Goal: Information Seeking & Learning: Find specific fact

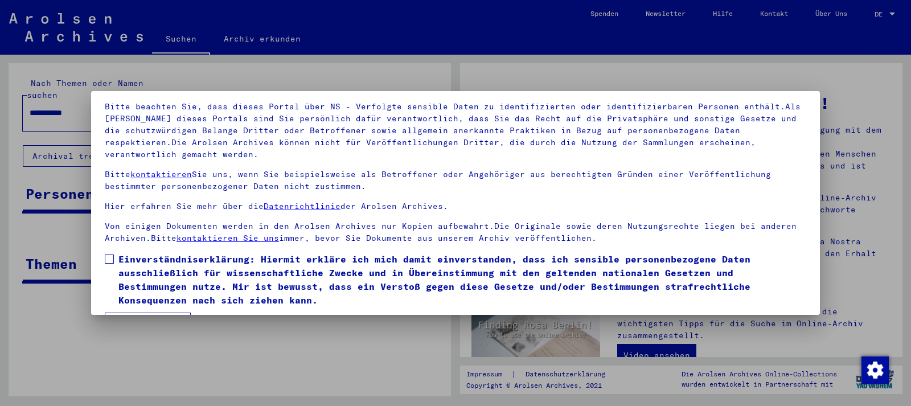
scroll to position [94, 0]
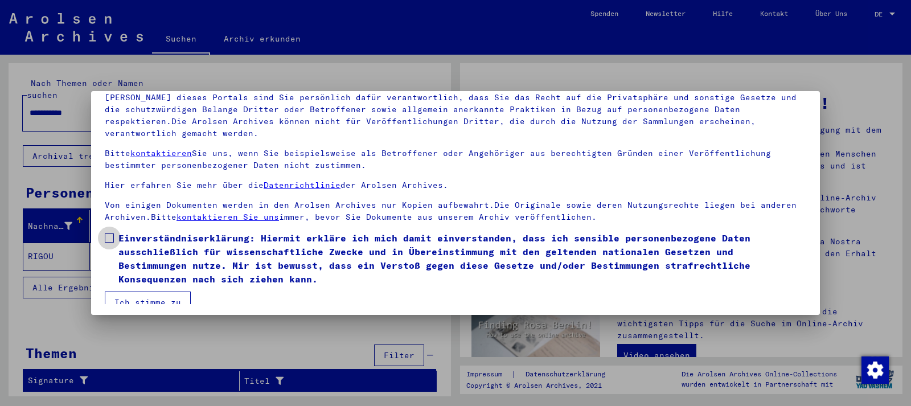
click at [111, 233] on span at bounding box center [109, 237] width 9 height 9
click at [140, 291] on button "Ich stimme zu" at bounding box center [148, 302] width 86 height 22
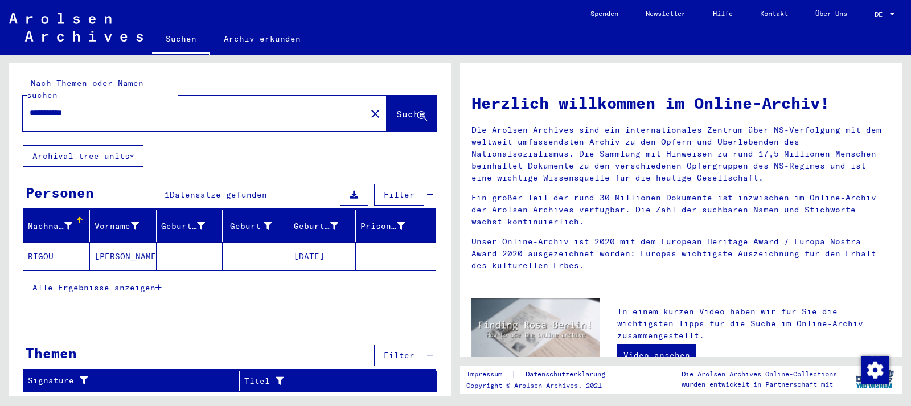
click at [332, 242] on mat-cell "[DATE]" at bounding box center [322, 255] width 67 height 27
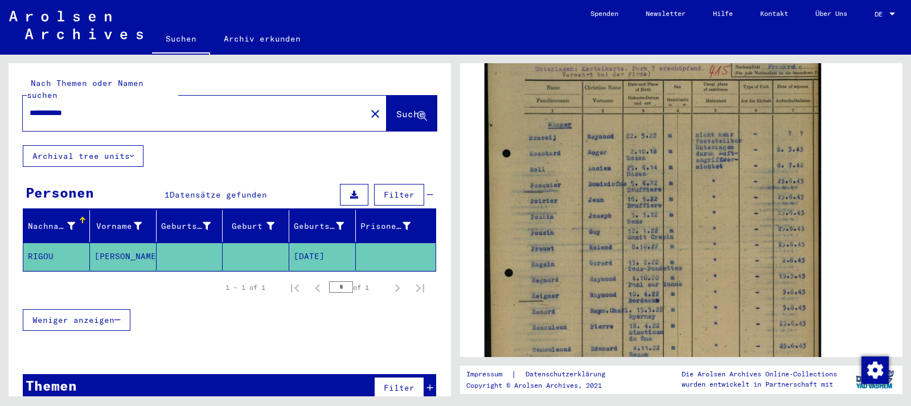
scroll to position [246, 0]
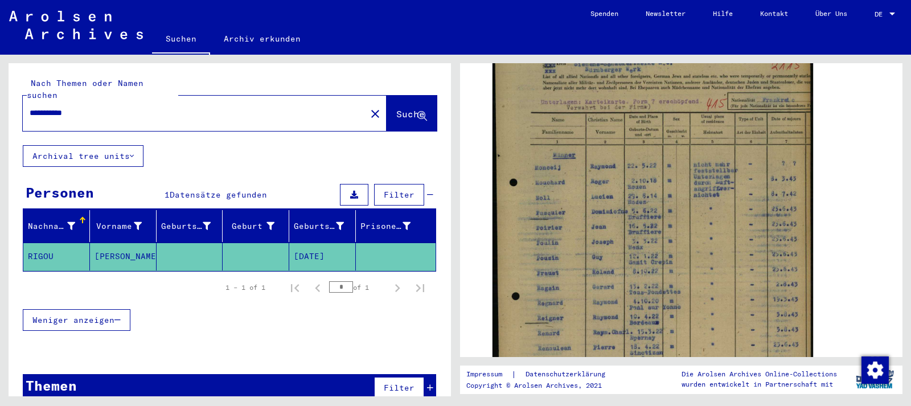
click at [102, 107] on input "**********" at bounding box center [195, 113] width 330 height 12
type input "**********"
click at [396, 108] on span "Suche" at bounding box center [410, 113] width 28 height 11
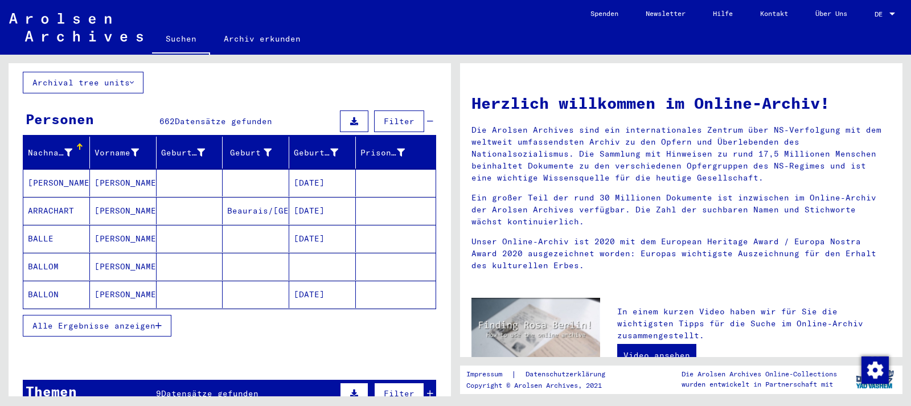
scroll to position [123, 0]
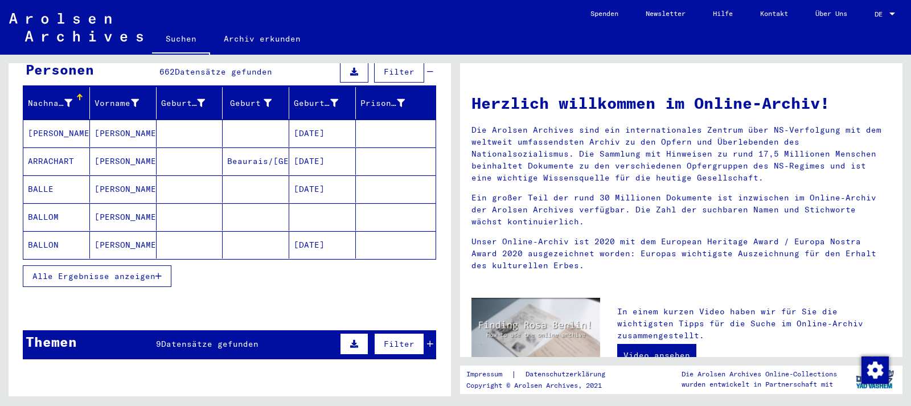
click at [332, 205] on mat-cell at bounding box center [322, 216] width 67 height 27
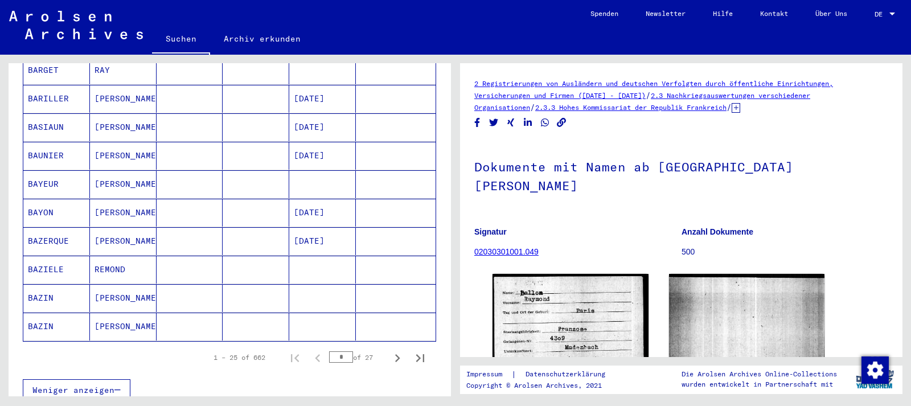
scroll to position [615, 0]
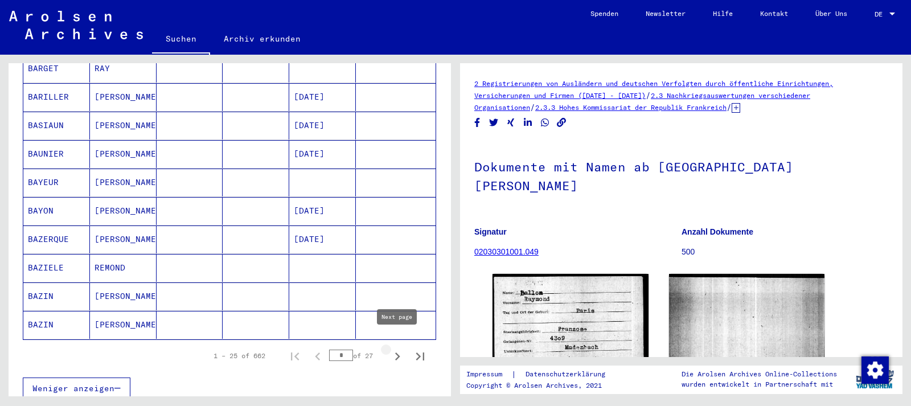
click at [396, 348] on icon "Next page" at bounding box center [397, 356] width 16 height 16
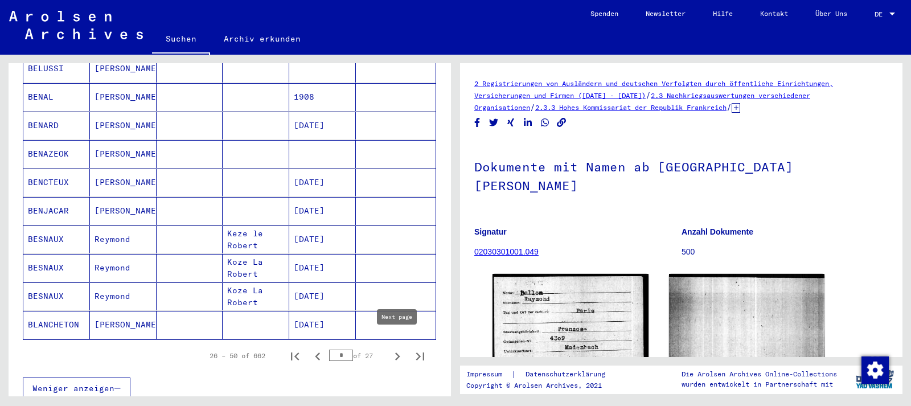
click at [401, 348] on icon "Next page" at bounding box center [397, 356] width 16 height 16
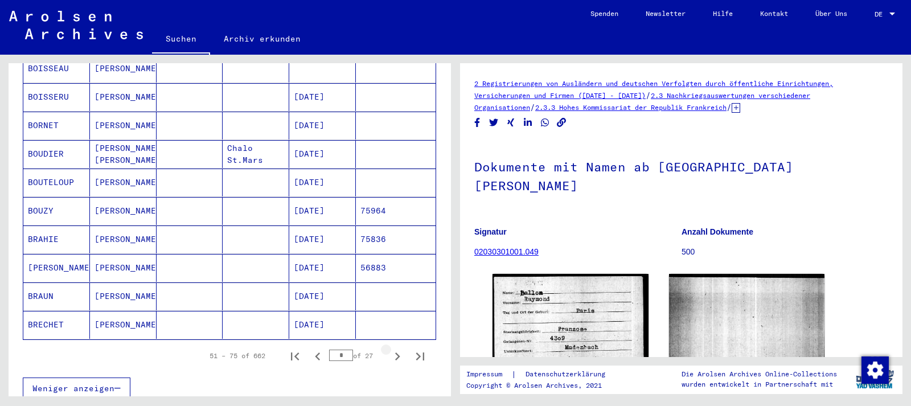
click at [400, 348] on icon "Next page" at bounding box center [397, 356] width 16 height 16
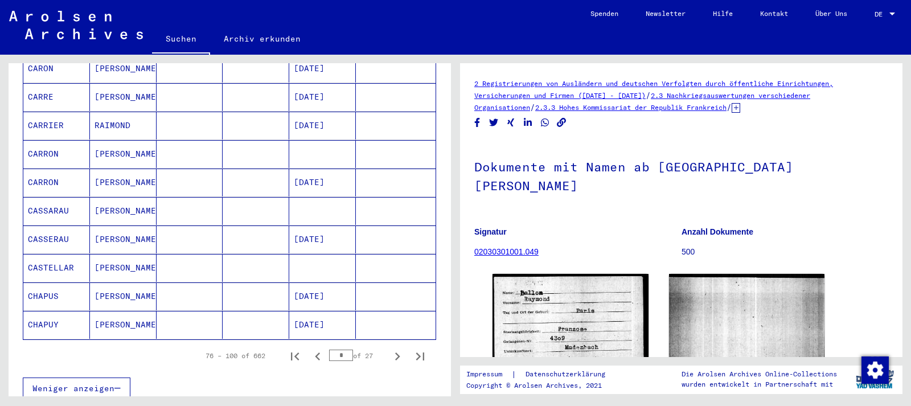
click at [400, 348] on icon "Next page" at bounding box center [397, 356] width 16 height 16
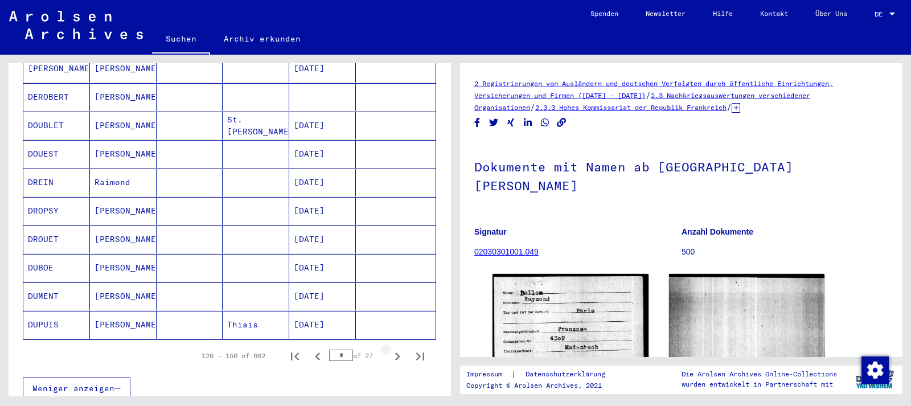
click at [400, 348] on icon "Next page" at bounding box center [397, 356] width 16 height 16
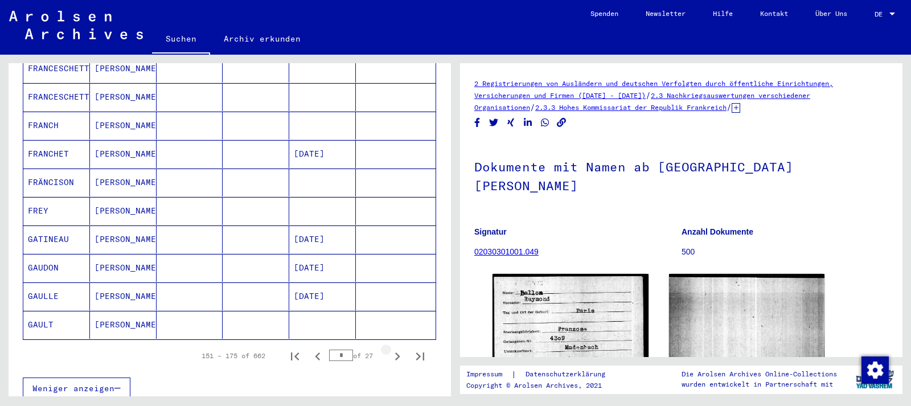
click at [400, 348] on icon "Next page" at bounding box center [397, 356] width 16 height 16
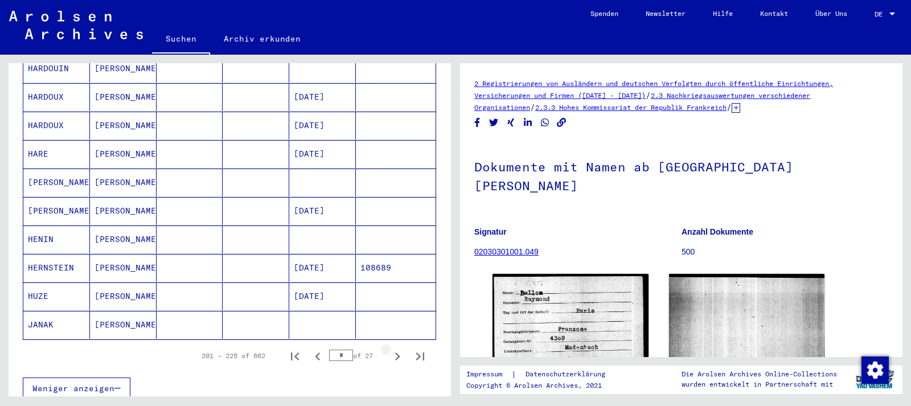
click at [400, 348] on icon "Next page" at bounding box center [397, 356] width 16 height 16
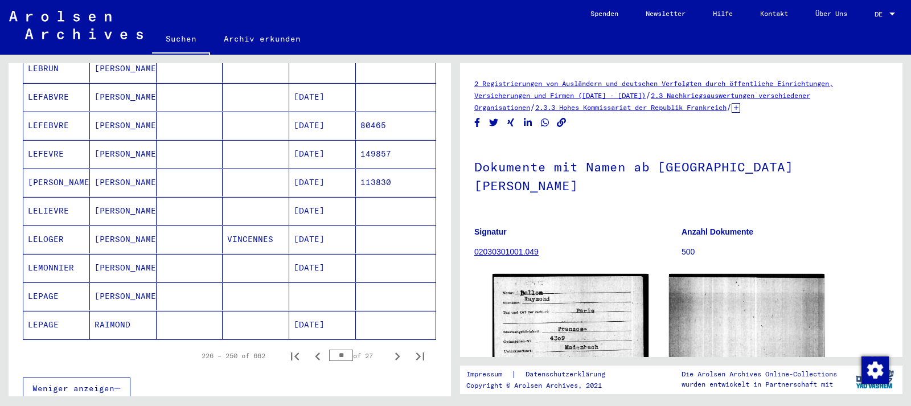
click at [400, 348] on icon "Next page" at bounding box center [397, 356] width 16 height 16
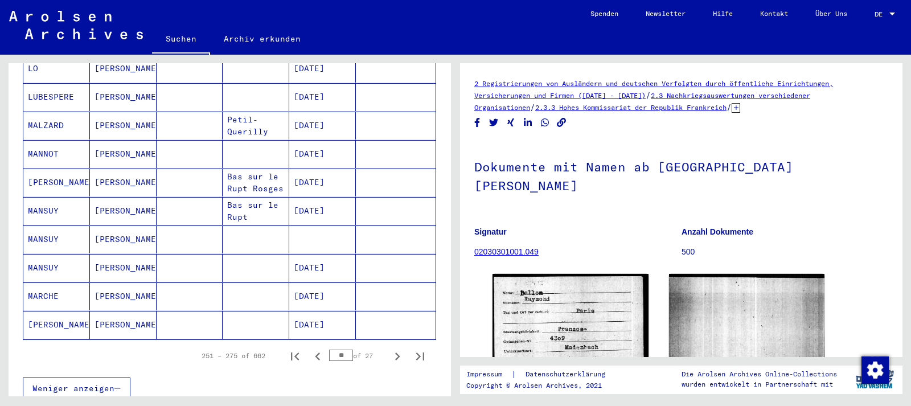
click at [400, 348] on icon "Next page" at bounding box center [397, 356] width 16 height 16
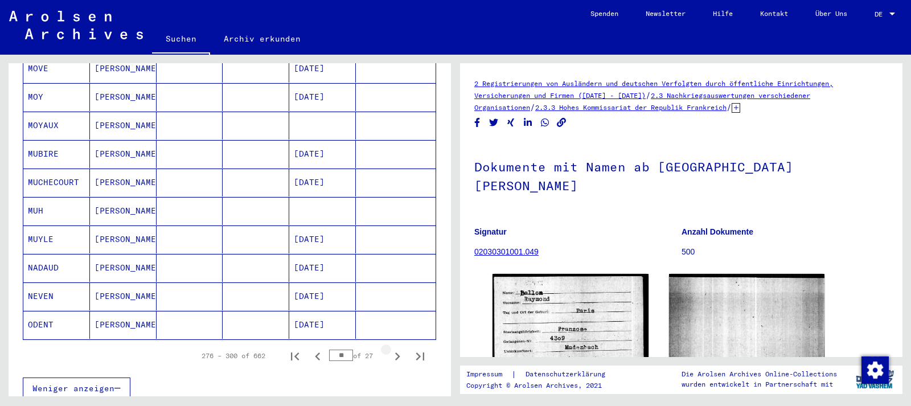
click at [400, 348] on icon "Next page" at bounding box center [397, 356] width 16 height 16
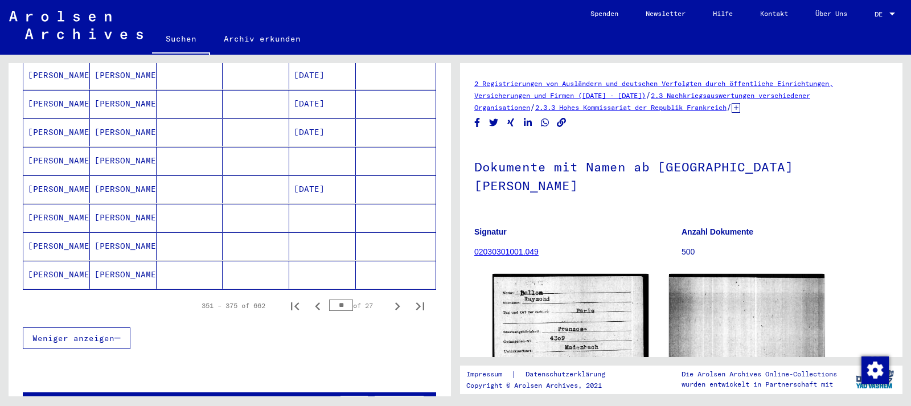
scroll to position [676, 0]
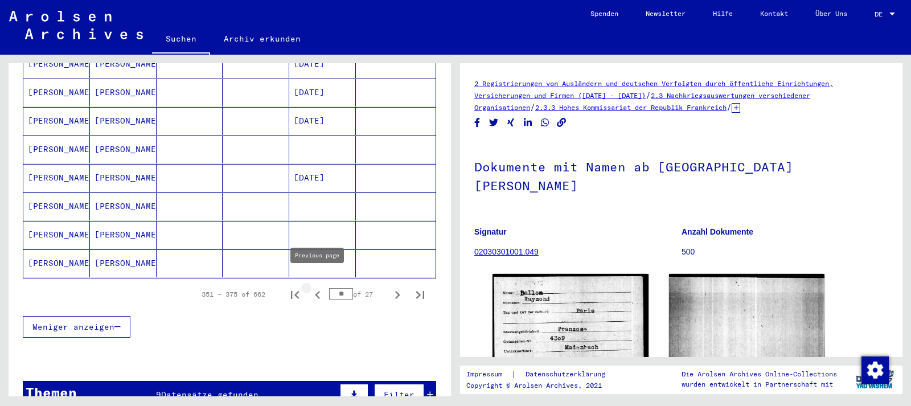
click at [317, 291] on icon "Previous page" at bounding box center [317, 295] width 5 height 8
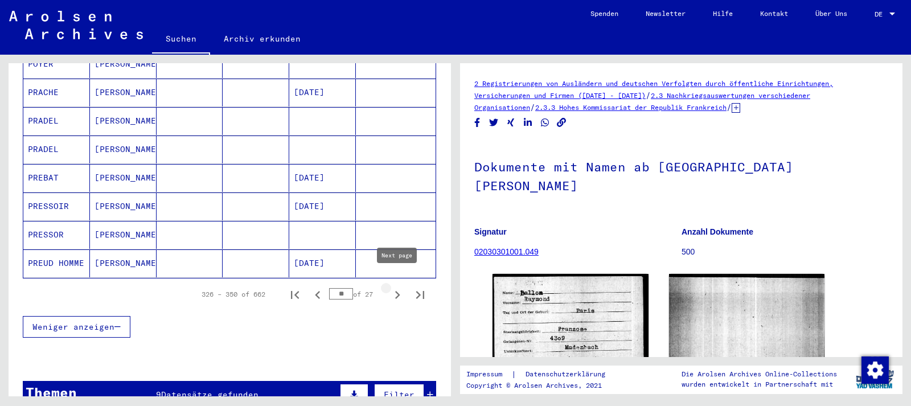
click at [399, 287] on icon "Next page" at bounding box center [397, 295] width 16 height 16
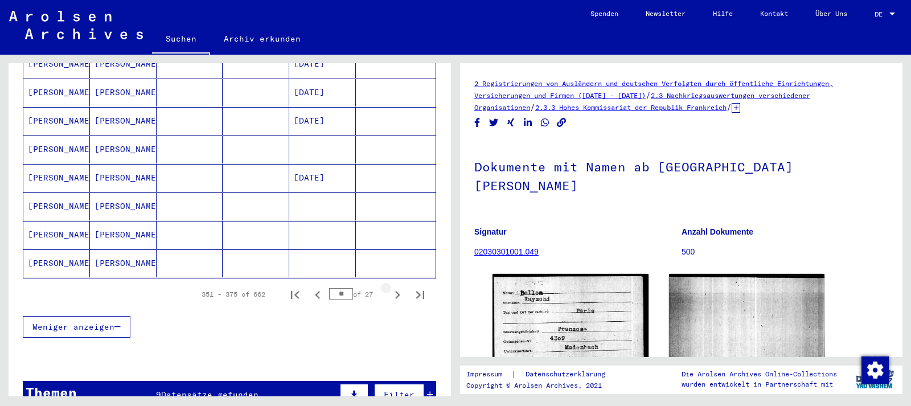
click at [399, 287] on icon "Next page" at bounding box center [397, 295] width 16 height 16
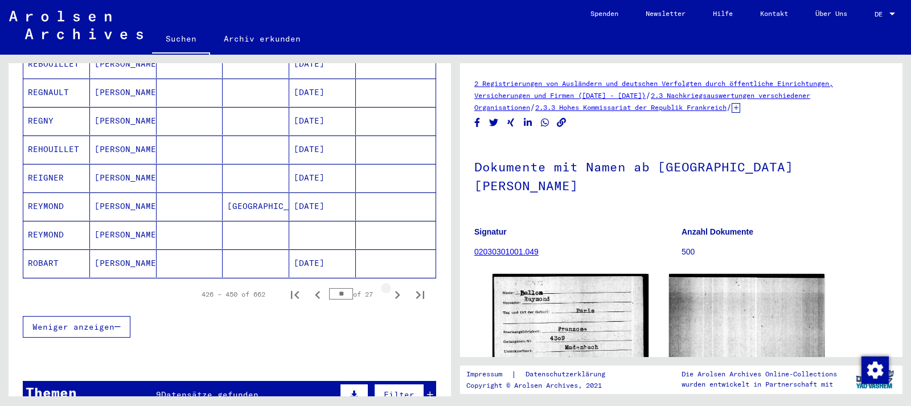
click at [399, 287] on icon "Next page" at bounding box center [397, 295] width 16 height 16
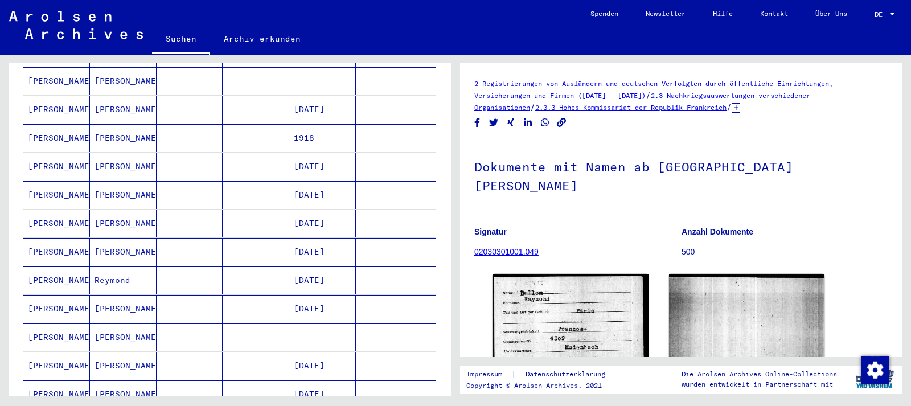
scroll to position [307, 0]
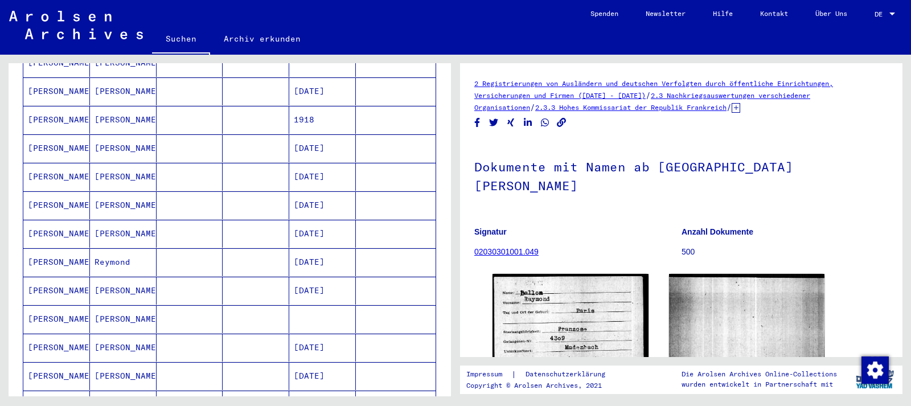
click at [337, 277] on mat-cell "[DATE]" at bounding box center [322, 291] width 67 height 28
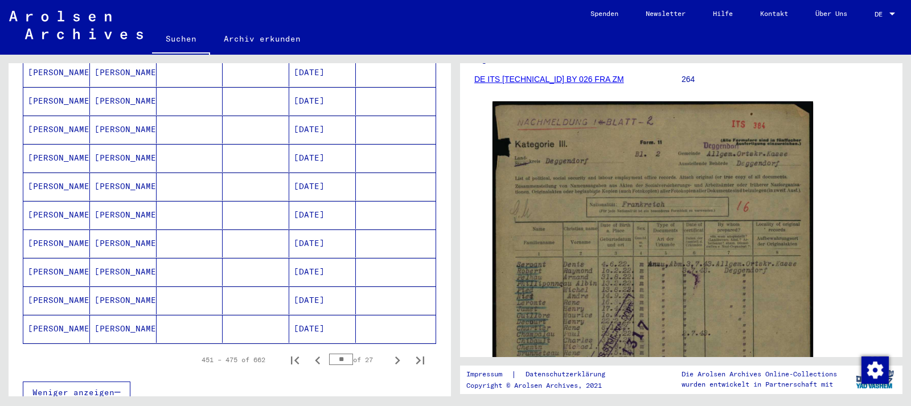
scroll to position [615, 0]
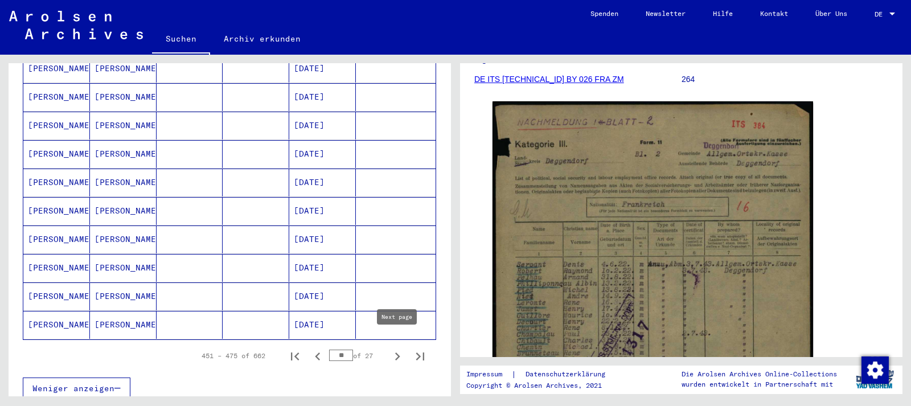
click at [398, 348] on icon "Next page" at bounding box center [397, 356] width 16 height 16
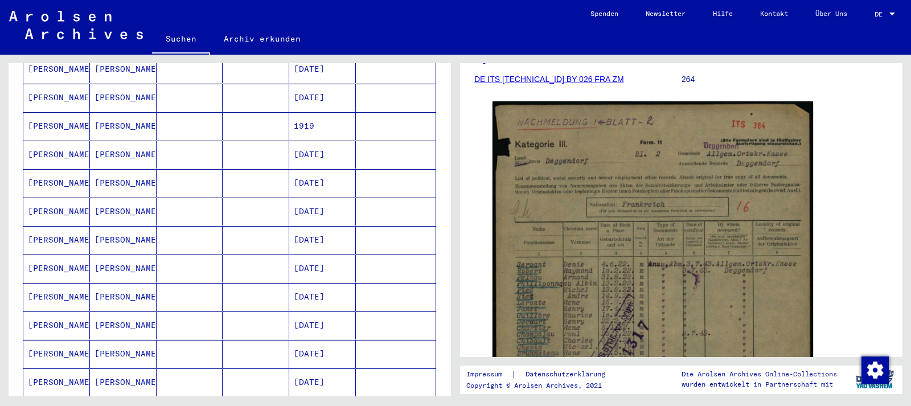
scroll to position [492, 0]
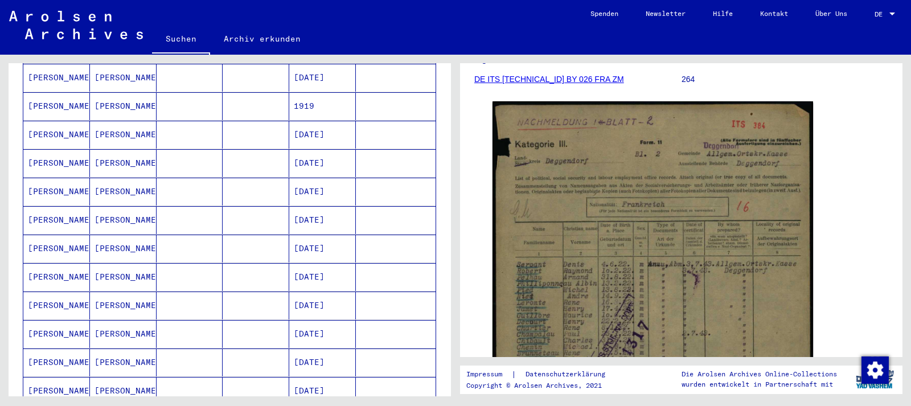
click at [332, 234] on mat-cell "[DATE]" at bounding box center [322, 248] width 67 height 28
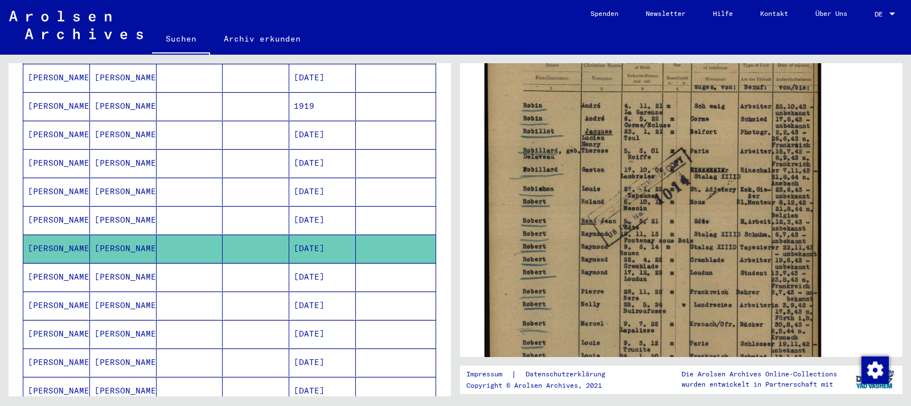
scroll to position [307, 0]
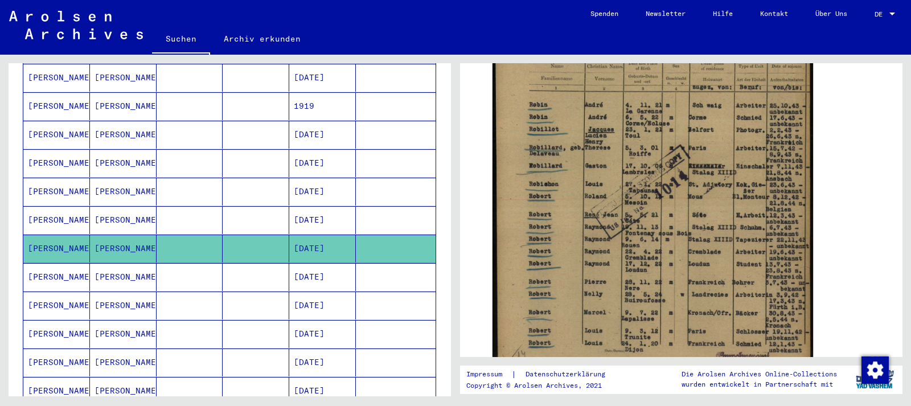
click at [335, 320] on mat-cell "[DATE]" at bounding box center [322, 334] width 67 height 28
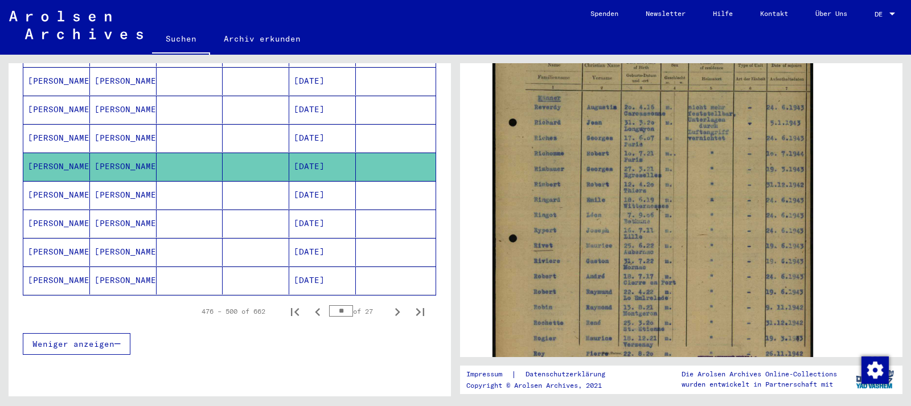
scroll to position [676, 0]
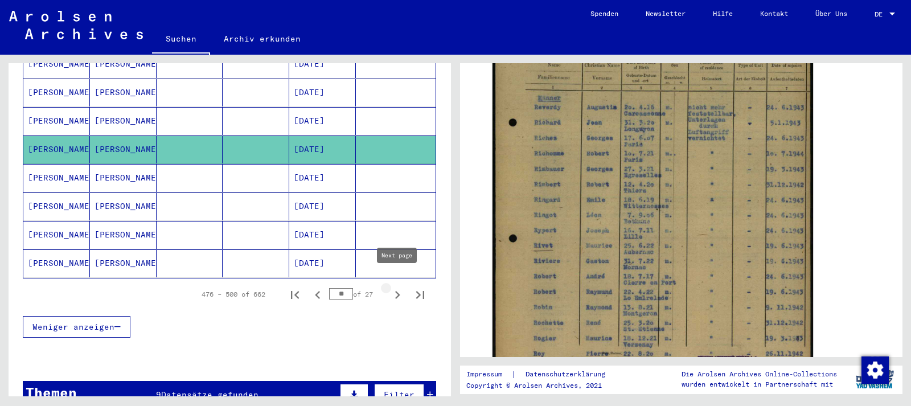
click at [398, 287] on icon "Next page" at bounding box center [397, 295] width 16 height 16
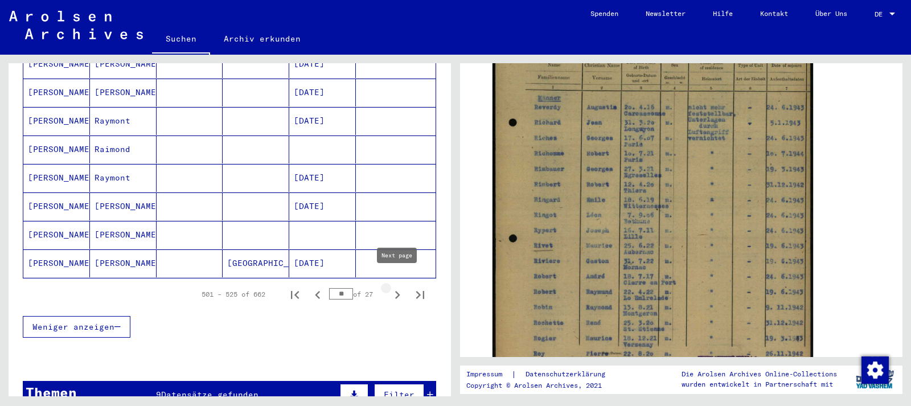
click at [400, 287] on icon "Next page" at bounding box center [397, 295] width 16 height 16
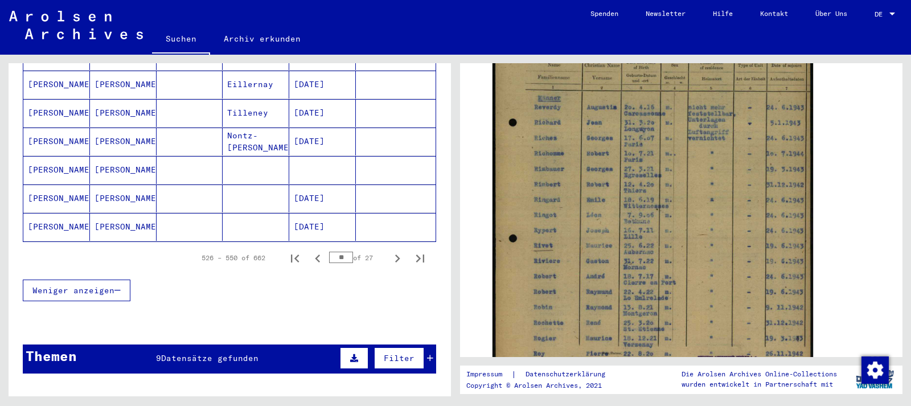
scroll to position [738, 0]
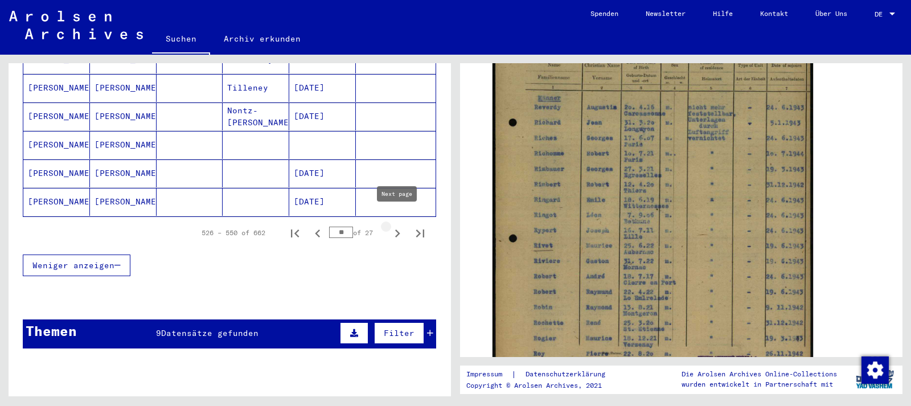
click at [400, 225] on icon "Next page" at bounding box center [397, 233] width 16 height 16
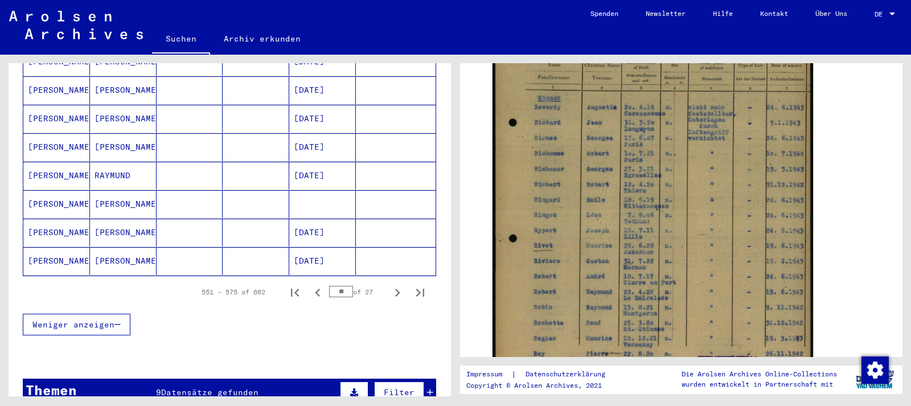
scroll to position [676, 0]
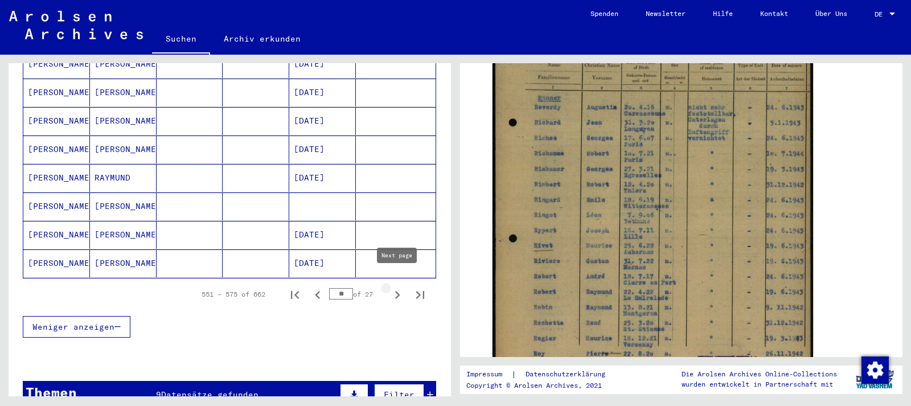
click at [400, 287] on icon "Next page" at bounding box center [397, 295] width 16 height 16
type input "**"
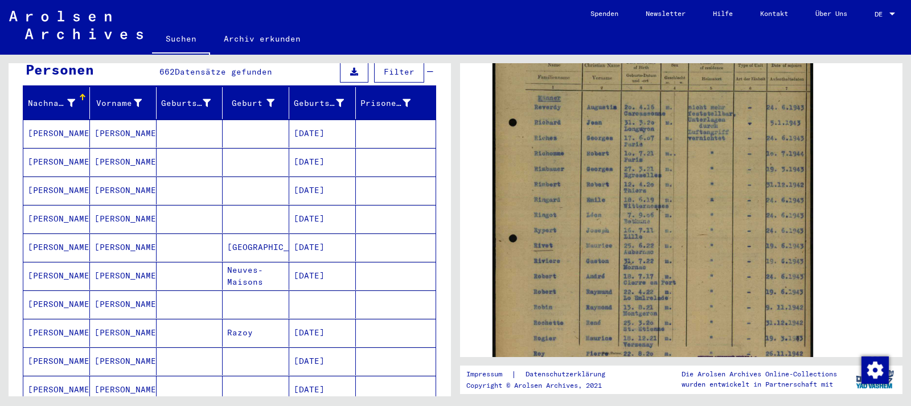
scroll to position [0, 0]
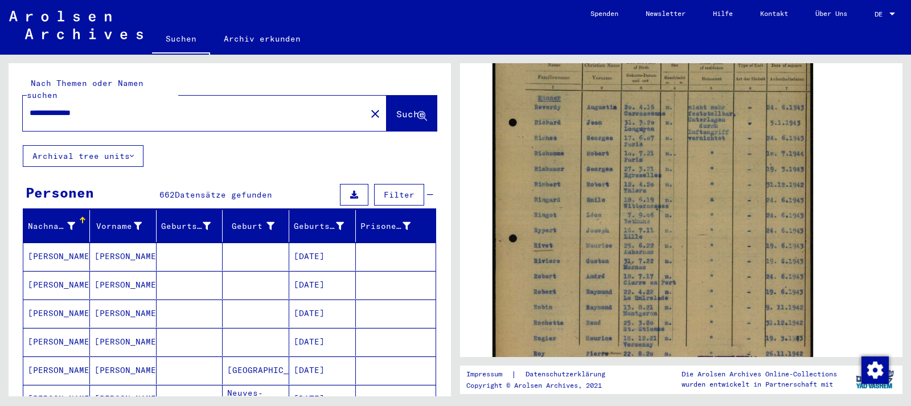
click at [103, 107] on input "**********" at bounding box center [195, 113] width 330 height 12
click at [396, 96] on button "Suche" at bounding box center [411, 113] width 50 height 35
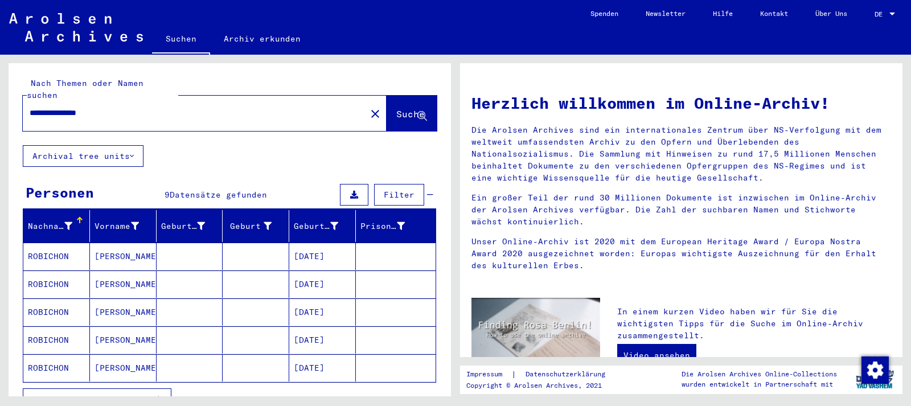
click at [375, 326] on mat-cell at bounding box center [396, 339] width 80 height 27
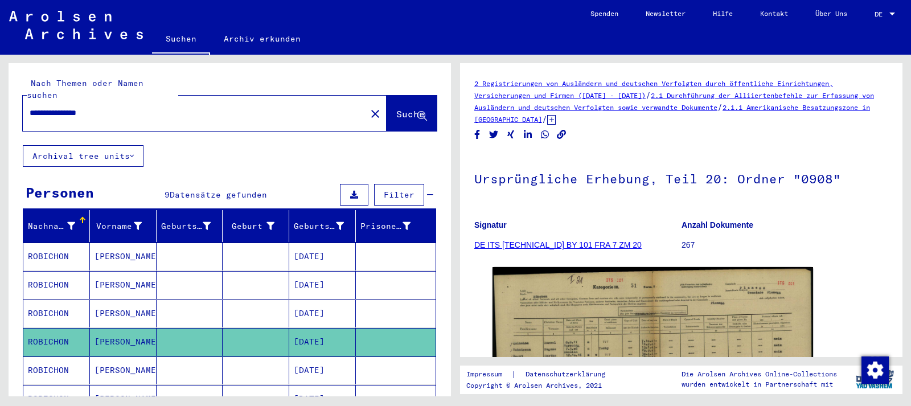
drag, startPoint x: 113, startPoint y: 101, endPoint x: 51, endPoint y: 108, distance: 63.0
click at [51, 108] on input "**********" at bounding box center [195, 113] width 330 height 12
click at [393, 96] on button "Suche" at bounding box center [411, 113] width 50 height 35
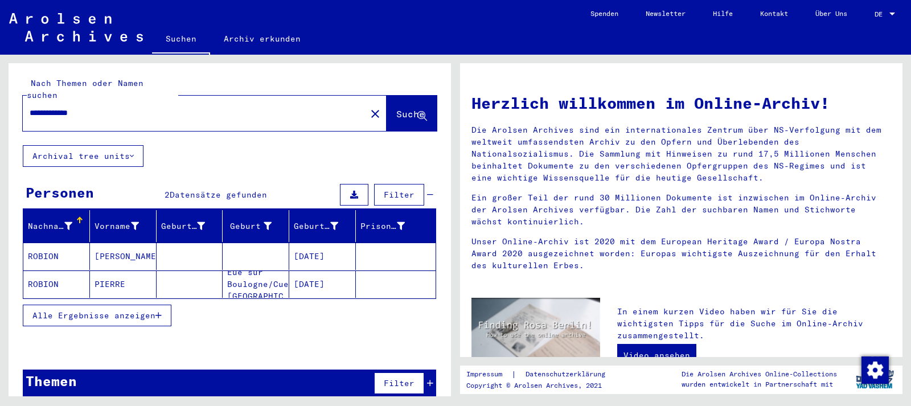
click at [322, 242] on mat-cell "[DATE]" at bounding box center [322, 255] width 67 height 27
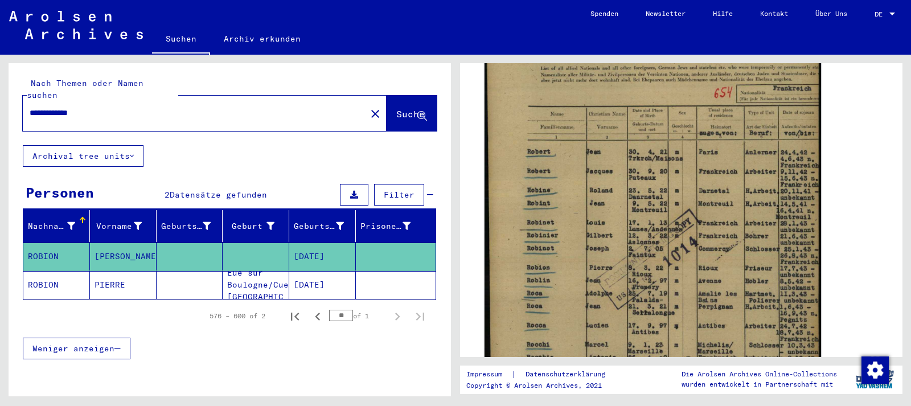
scroll to position [307, 0]
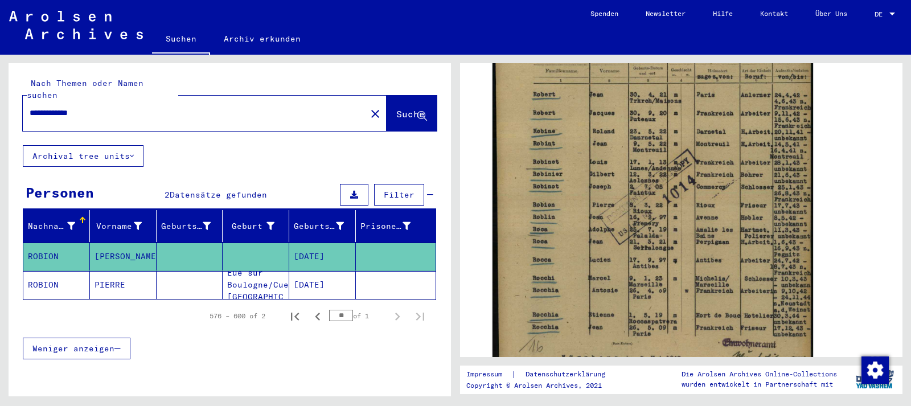
click at [98, 107] on input "**********" at bounding box center [195, 113] width 330 height 12
type input "**********"
click at [407, 96] on button "Suche" at bounding box center [411, 113] width 50 height 35
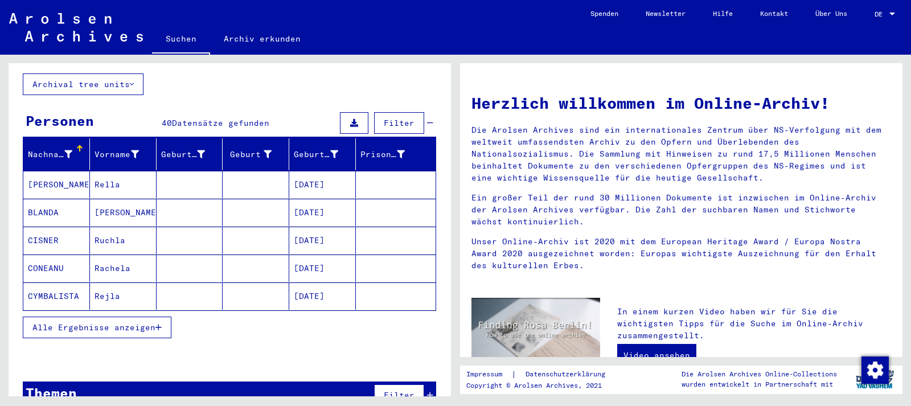
scroll to position [87, 0]
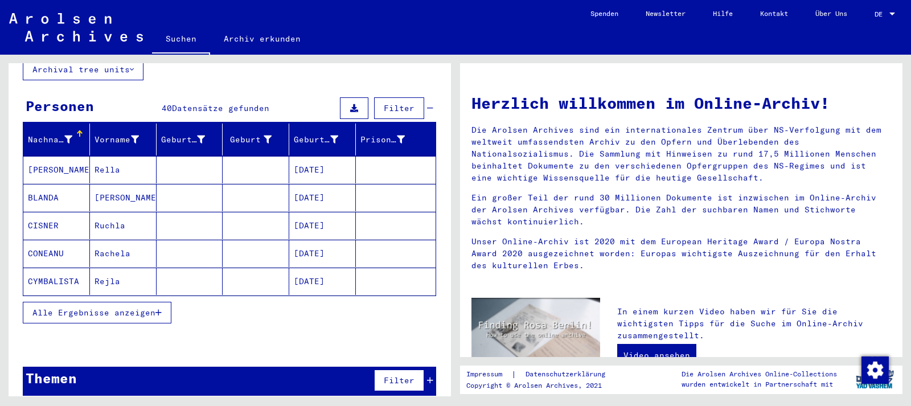
click at [310, 267] on mat-cell "[DATE]" at bounding box center [322, 280] width 67 height 27
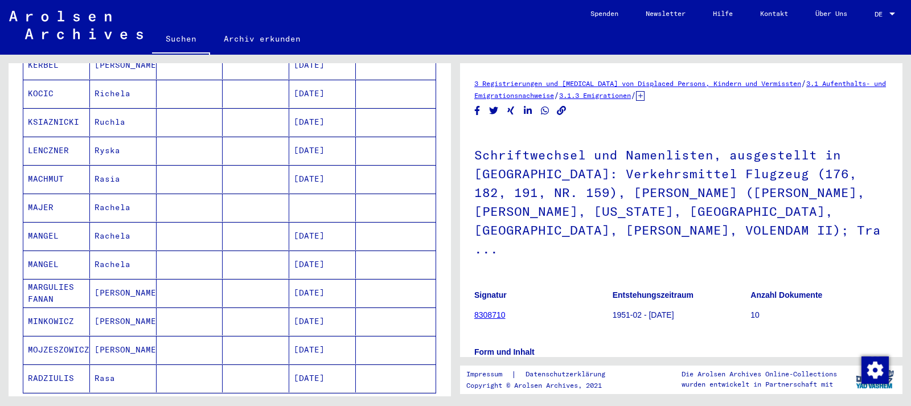
scroll to position [578, 0]
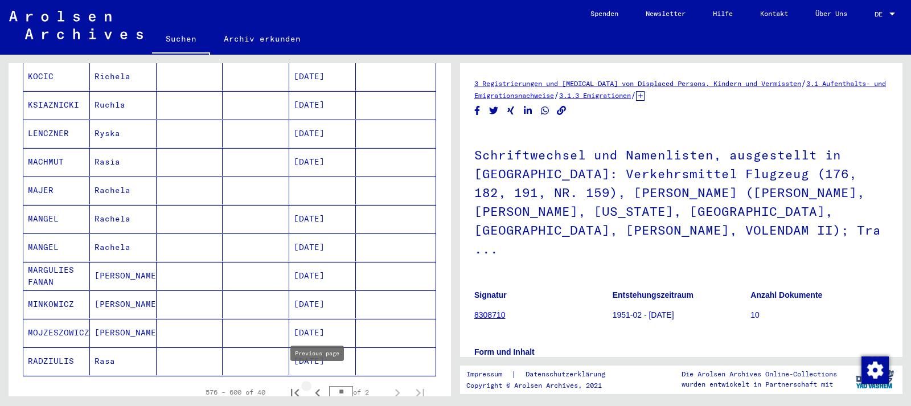
click at [320, 385] on icon "Previous page" at bounding box center [318, 393] width 16 height 16
type input "**"
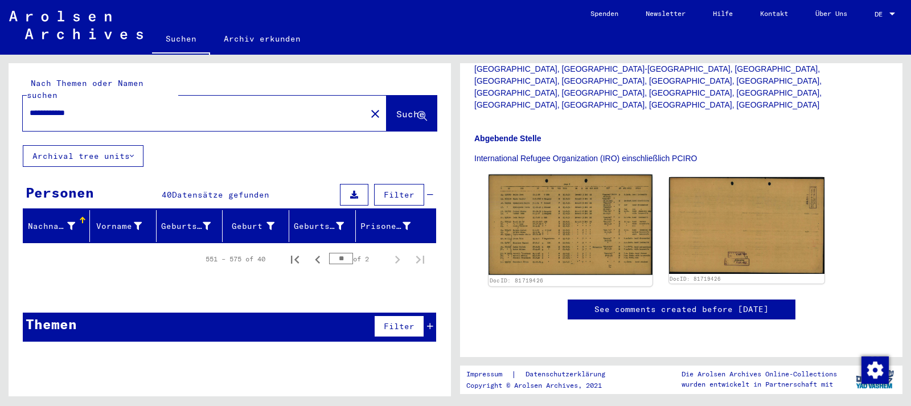
scroll to position [369, 0]
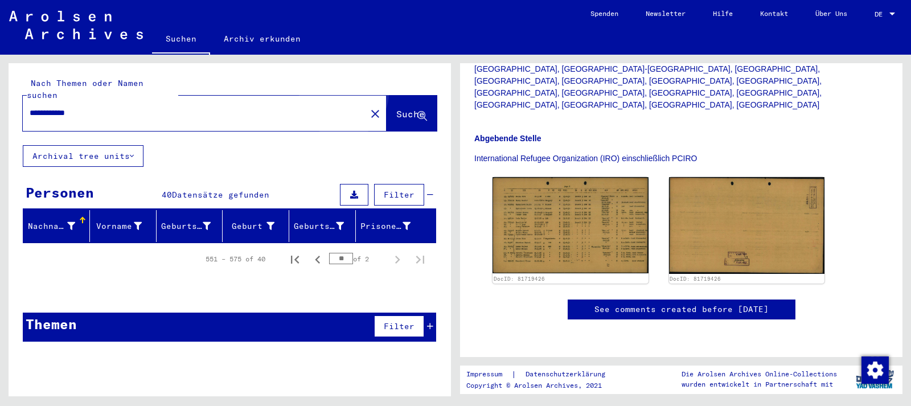
click at [386, 96] on button "Suche" at bounding box center [411, 113] width 50 height 35
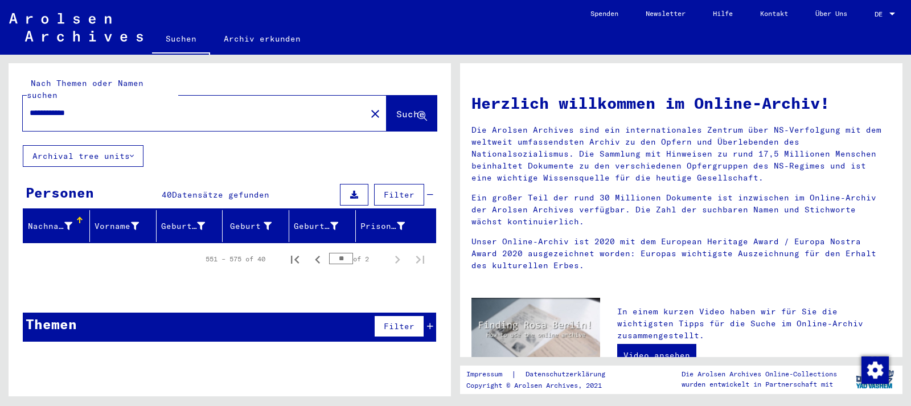
click at [92, 107] on input "**********" at bounding box center [191, 113] width 323 height 12
click at [397, 108] on span "Suche" at bounding box center [410, 113] width 28 height 11
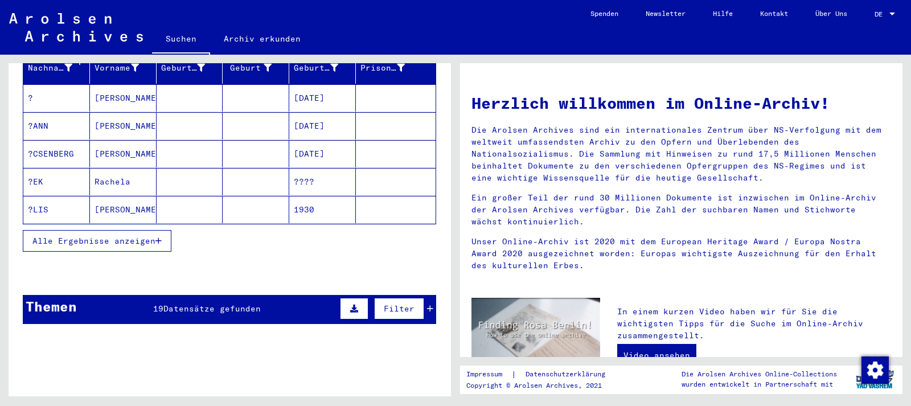
scroll to position [184, 0]
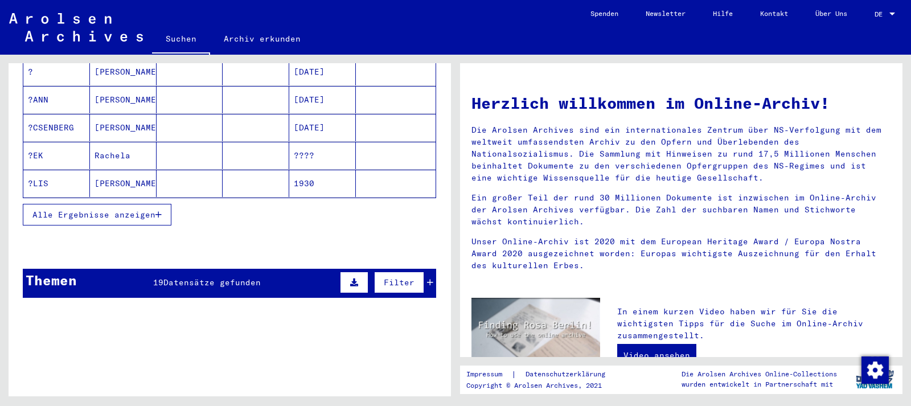
click at [326, 144] on mat-cell "????" at bounding box center [322, 155] width 67 height 27
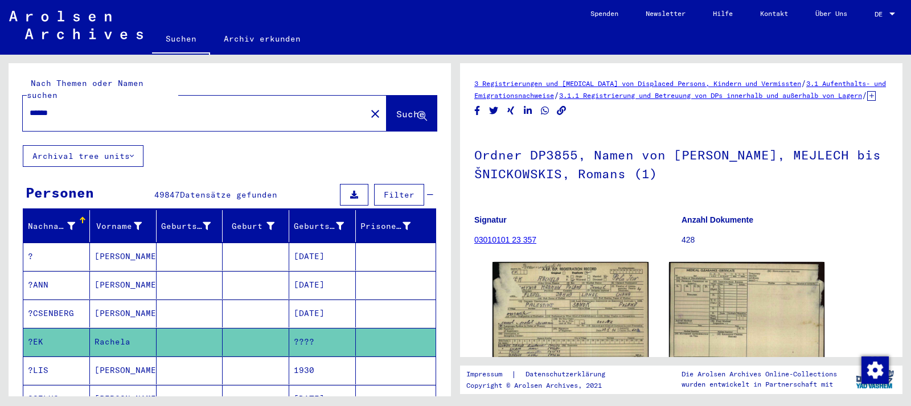
click at [59, 107] on input "*****" at bounding box center [195, 113] width 330 height 12
click at [396, 108] on span "Suche" at bounding box center [410, 113] width 28 height 11
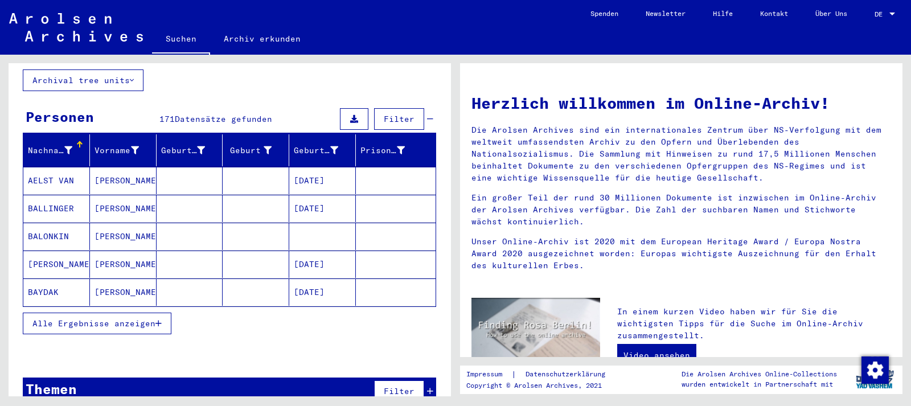
scroll to position [87, 0]
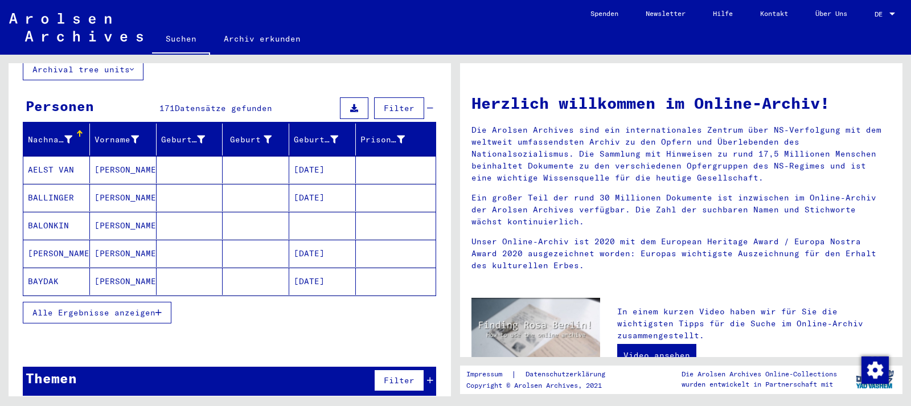
click at [310, 267] on mat-cell "[DATE]" at bounding box center [322, 280] width 67 height 27
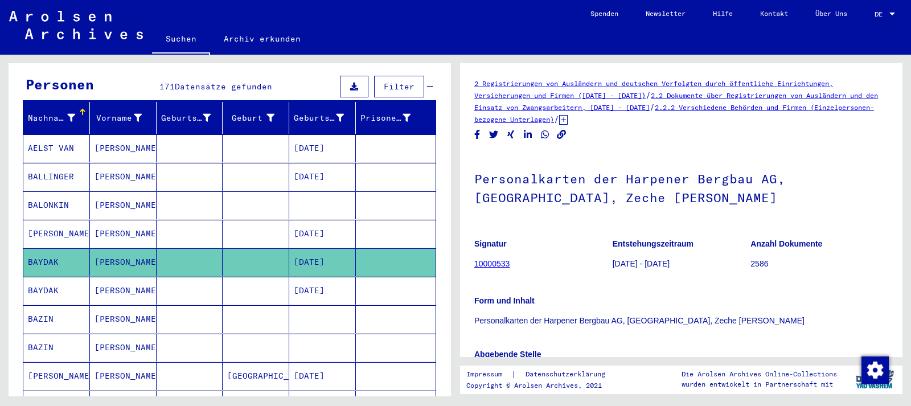
scroll to position [14, 0]
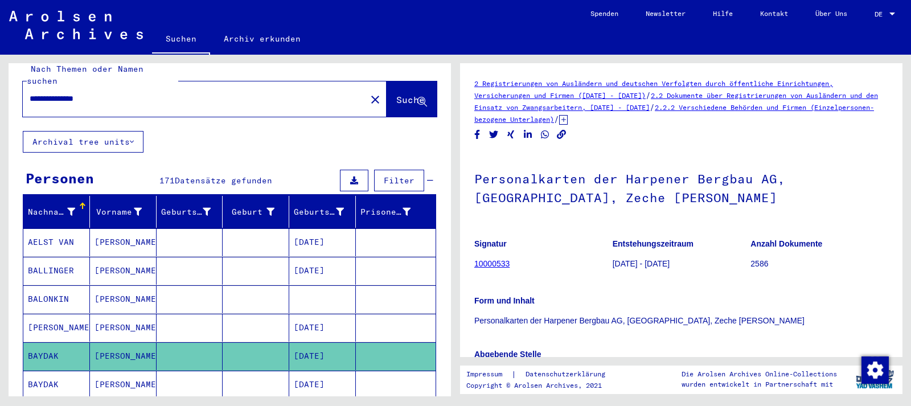
drag, startPoint x: 106, startPoint y: 87, endPoint x: 40, endPoint y: 90, distance: 66.6
click at [40, 93] on input "**********" at bounding box center [195, 99] width 330 height 12
click at [404, 94] on span "Suche" at bounding box center [410, 99] width 28 height 11
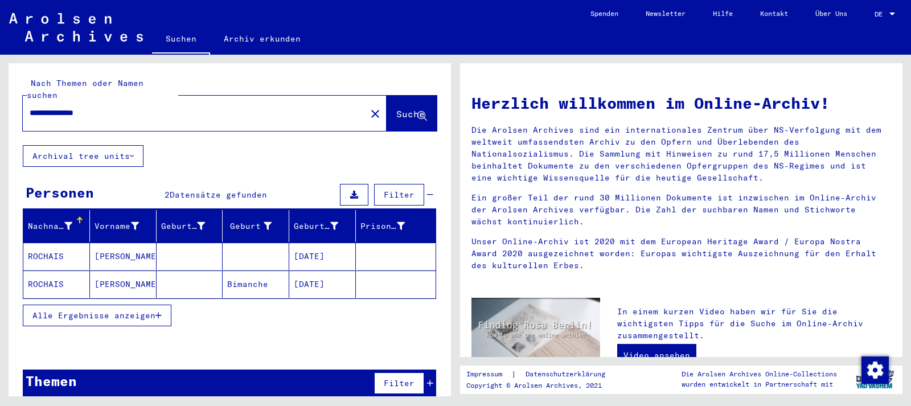
click at [339, 242] on mat-cell "[DATE]" at bounding box center [322, 255] width 67 height 27
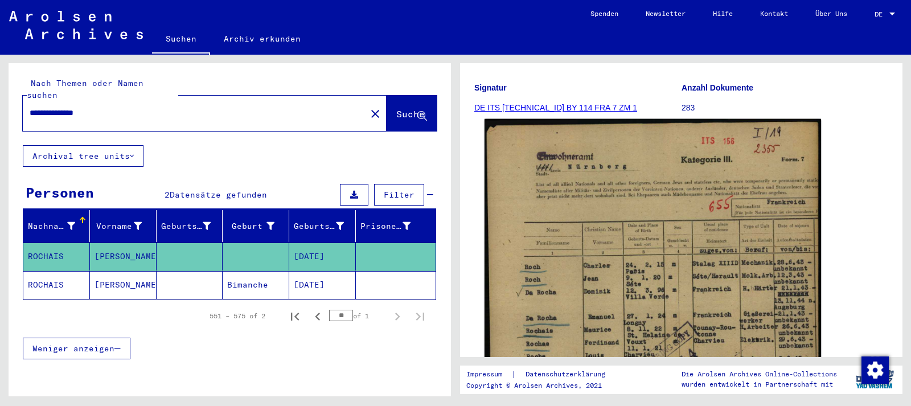
scroll to position [184, 0]
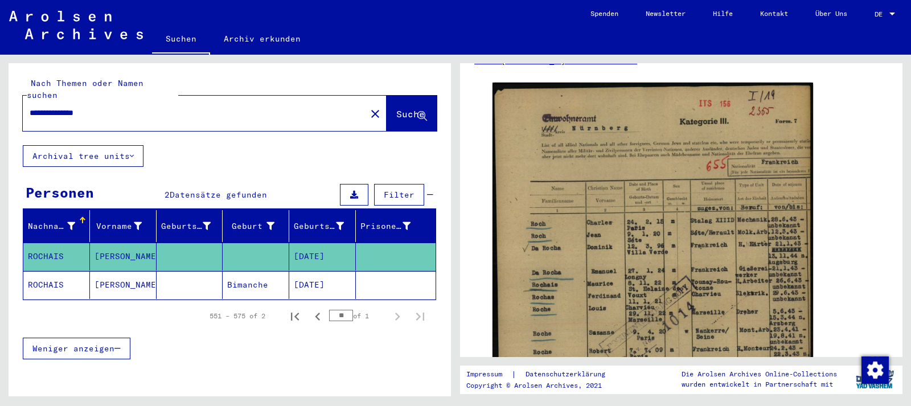
drag, startPoint x: 116, startPoint y: 99, endPoint x: 40, endPoint y: 100, distance: 75.7
click at [40, 107] on input "**********" at bounding box center [195, 113] width 330 height 12
click at [386, 96] on button "Suche" at bounding box center [411, 113] width 50 height 35
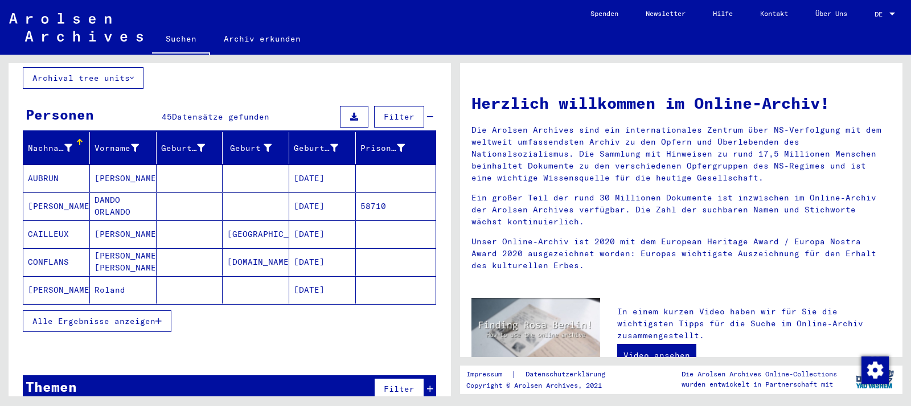
scroll to position [87, 0]
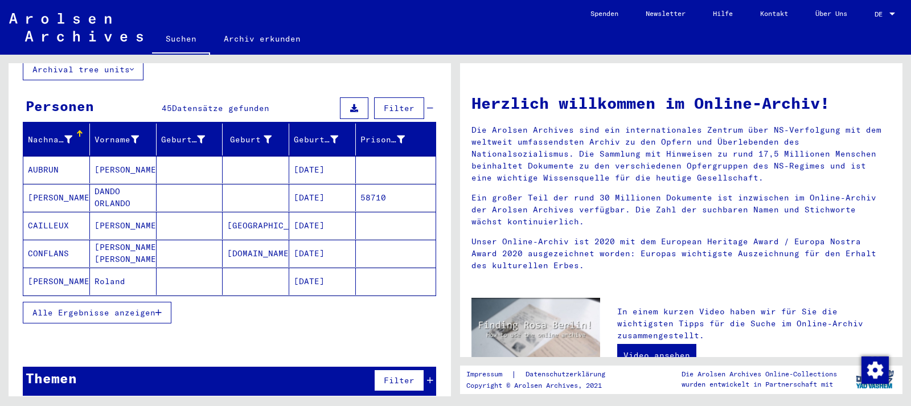
click at [331, 267] on mat-cell "[DATE]" at bounding box center [322, 280] width 67 height 27
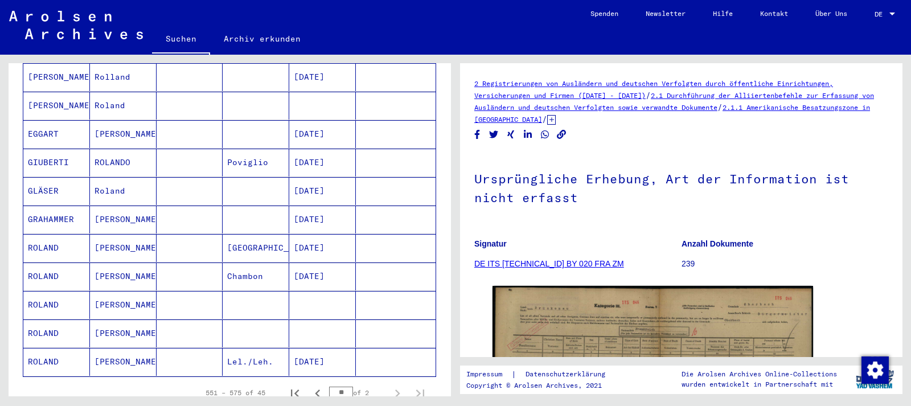
scroll to position [640, 0]
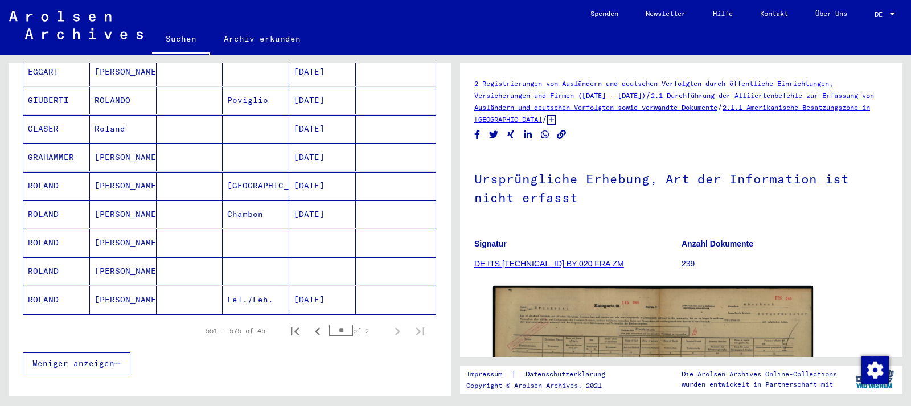
click at [319, 232] on mat-cell at bounding box center [322, 243] width 67 height 28
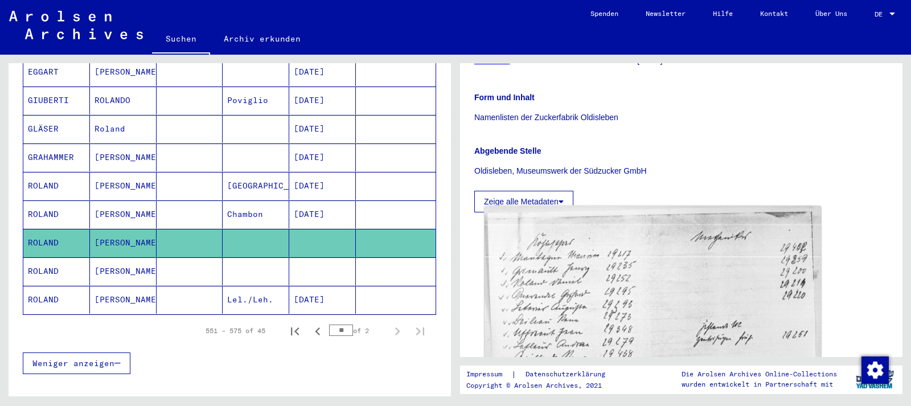
scroll to position [307, 0]
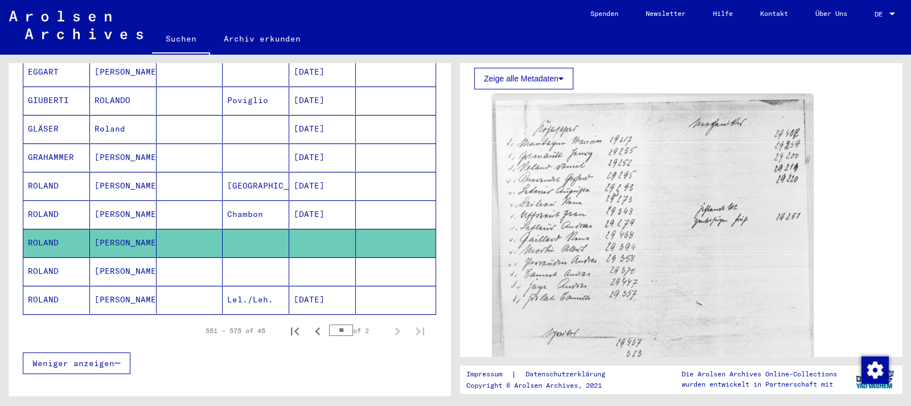
click at [328, 257] on mat-cell at bounding box center [322, 271] width 67 height 28
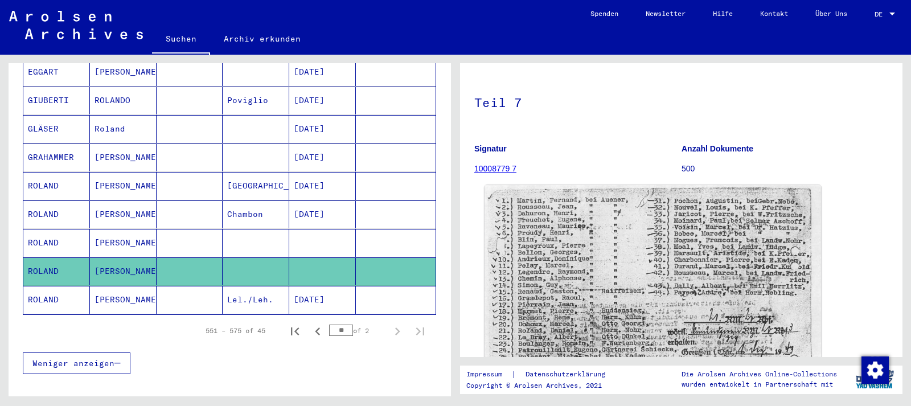
scroll to position [123, 0]
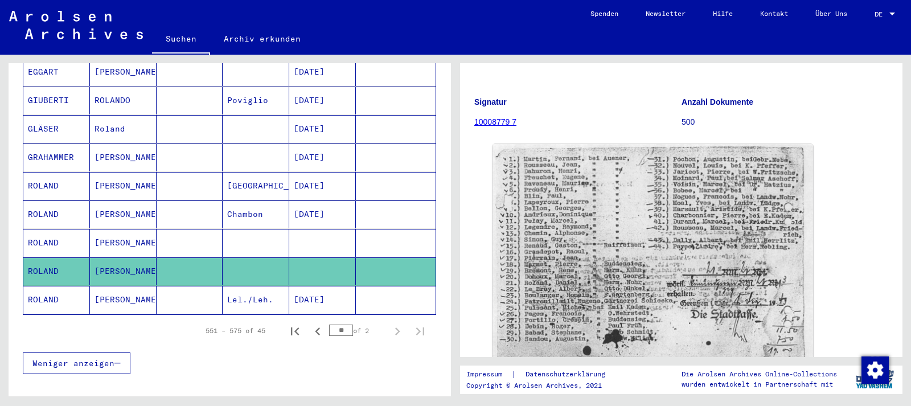
click at [298, 200] on mat-cell "[DATE]" at bounding box center [322, 214] width 67 height 28
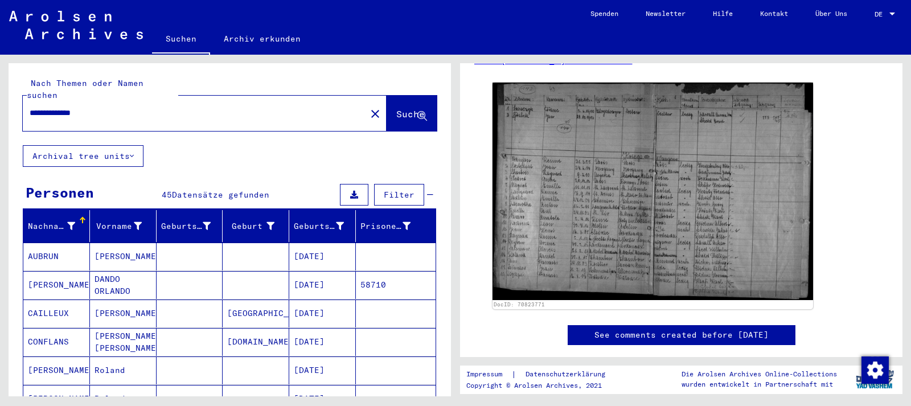
drag, startPoint x: 108, startPoint y: 105, endPoint x: 40, endPoint y: 102, distance: 67.2
click at [40, 107] on input "**********" at bounding box center [195, 113] width 330 height 12
click at [393, 96] on button "Suche" at bounding box center [411, 113] width 50 height 35
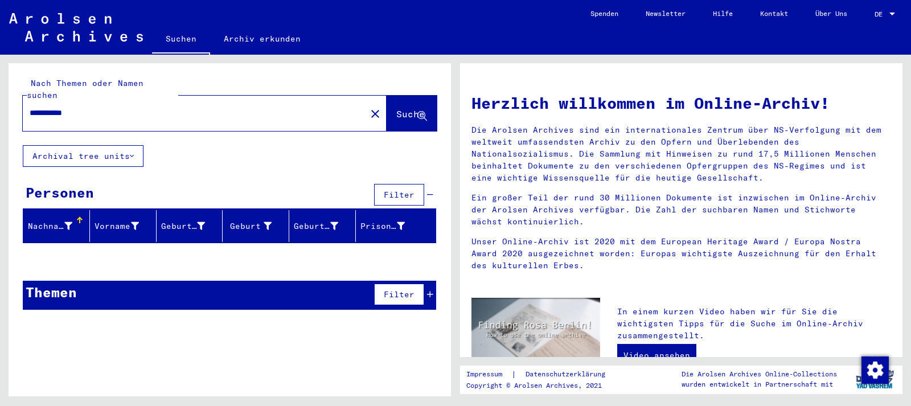
click at [85, 107] on input "**********" at bounding box center [191, 113] width 323 height 12
type input "**********"
click at [393, 96] on button "Suche" at bounding box center [411, 113] width 50 height 35
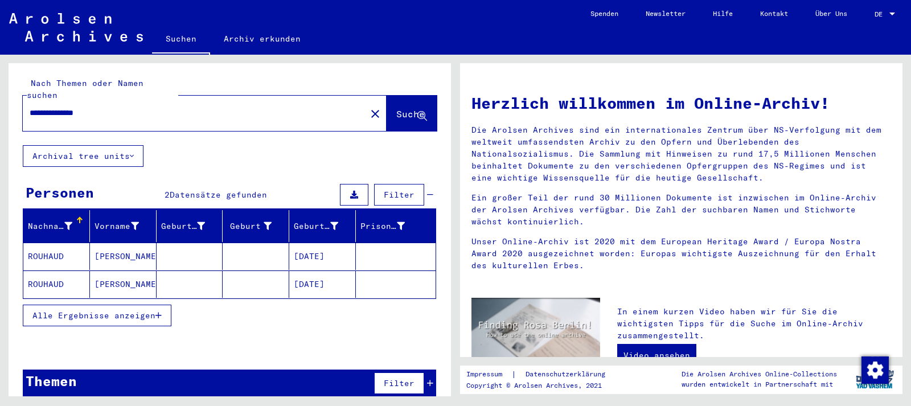
click at [372, 242] on mat-cell at bounding box center [396, 255] width 80 height 27
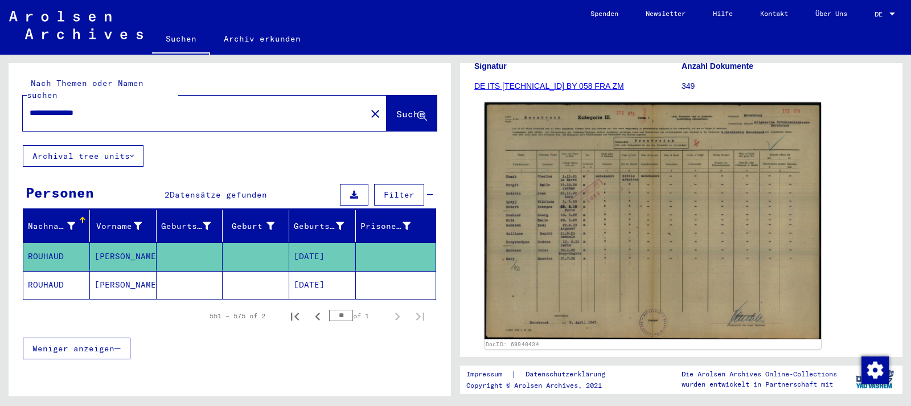
scroll to position [184, 0]
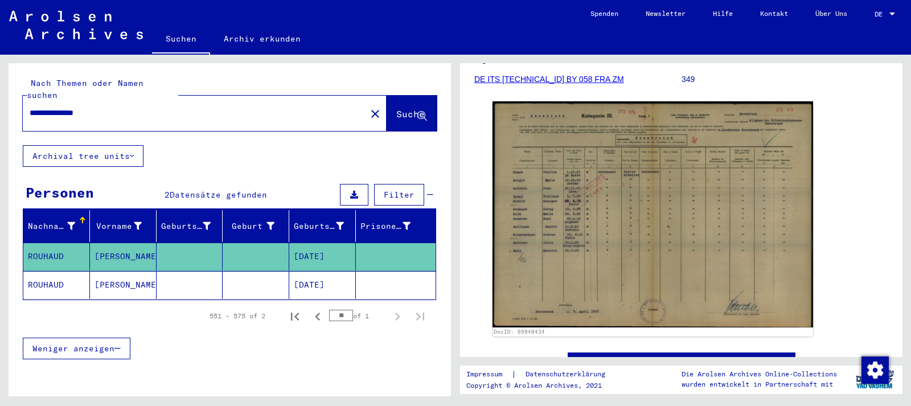
click at [318, 271] on mat-cell "[DATE]" at bounding box center [322, 285] width 67 height 28
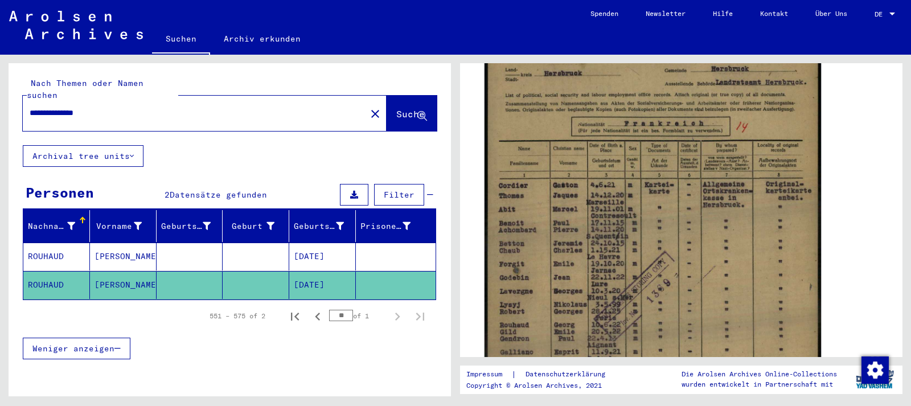
scroll to position [307, 0]
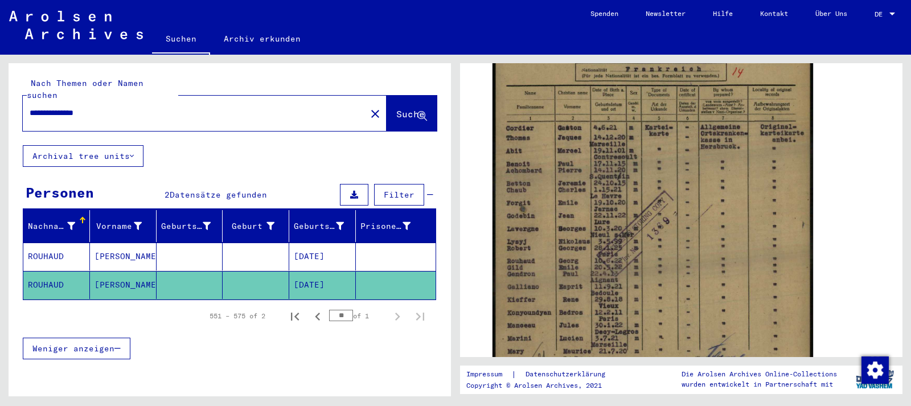
click at [324, 242] on mat-cell "[DATE]" at bounding box center [322, 256] width 67 height 28
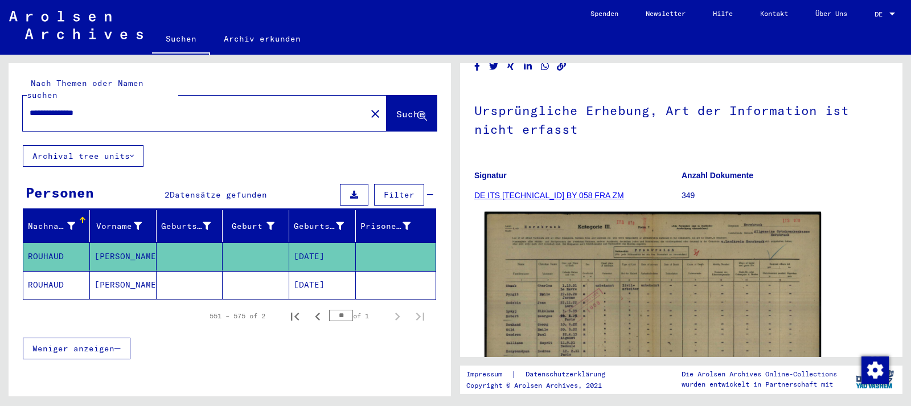
scroll to position [184, 0]
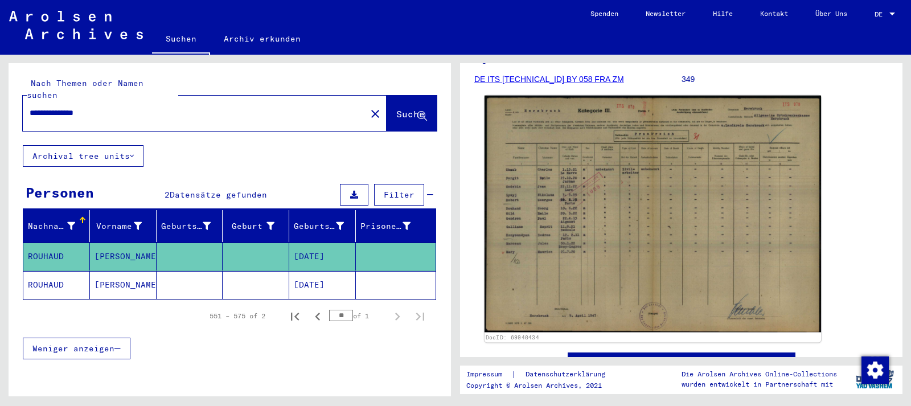
click at [656, 271] on img at bounding box center [652, 214] width 336 height 237
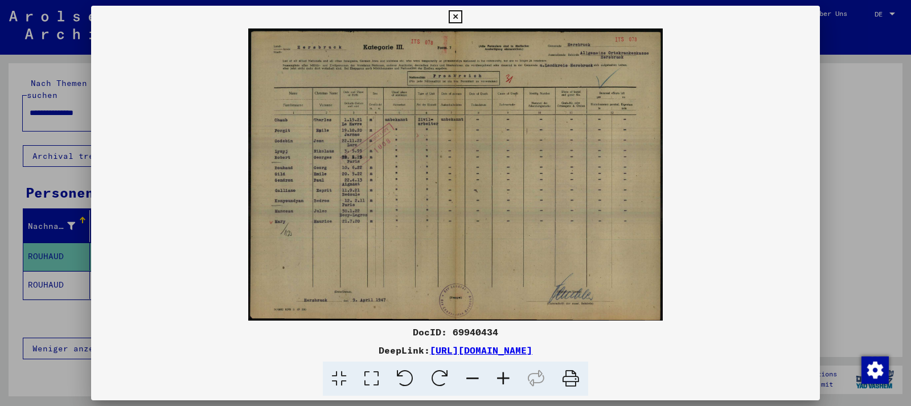
click at [503, 377] on icon at bounding box center [503, 378] width 31 height 35
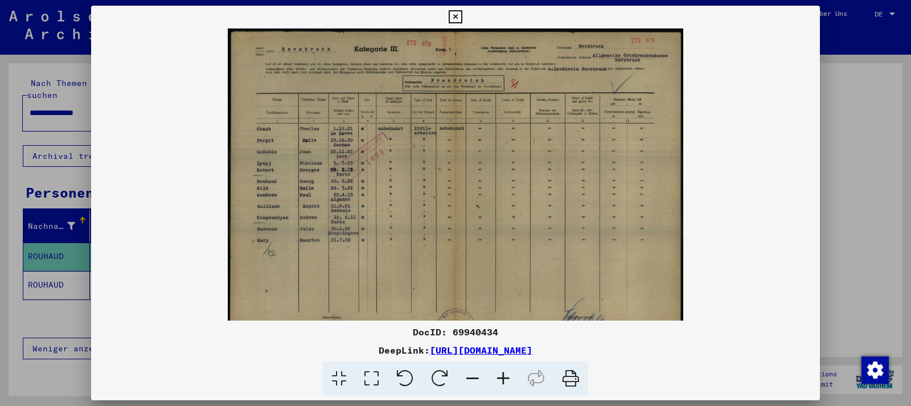
click at [503, 377] on icon at bounding box center [503, 378] width 31 height 35
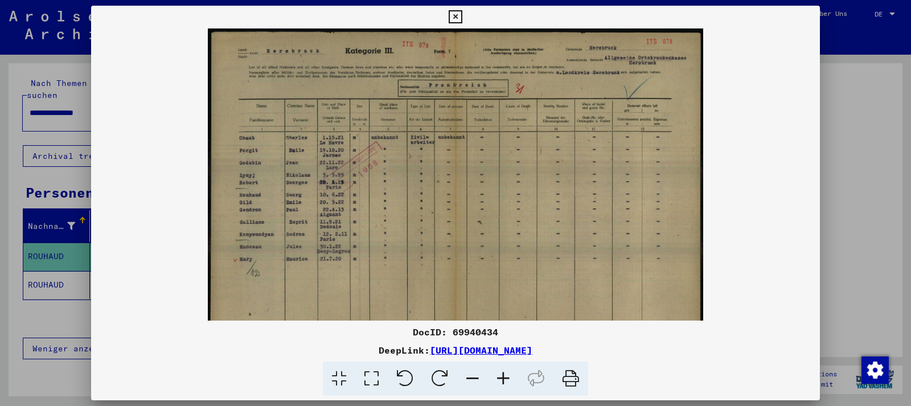
click at [503, 377] on icon at bounding box center [503, 378] width 31 height 35
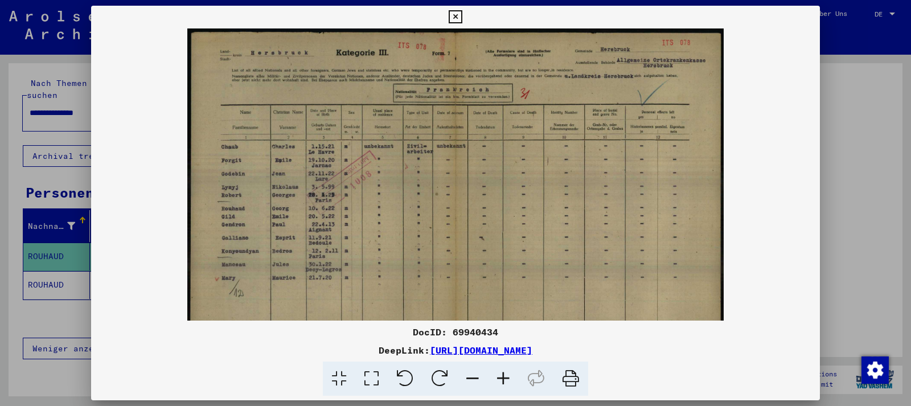
click at [503, 377] on icon at bounding box center [503, 378] width 31 height 35
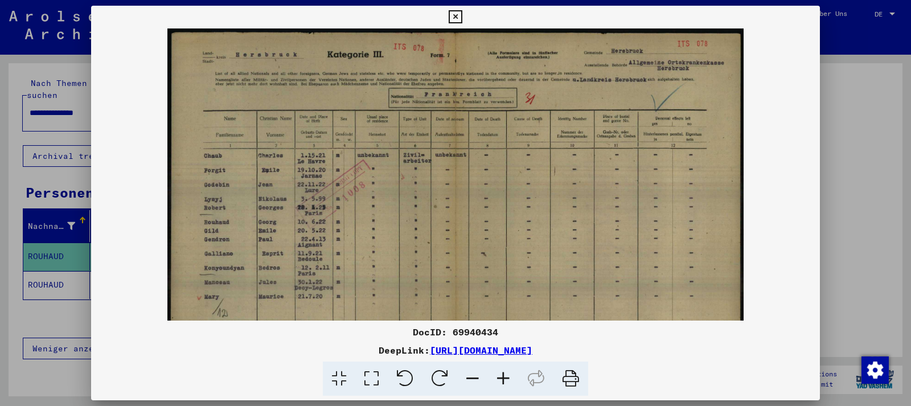
click at [503, 377] on icon at bounding box center [503, 378] width 31 height 35
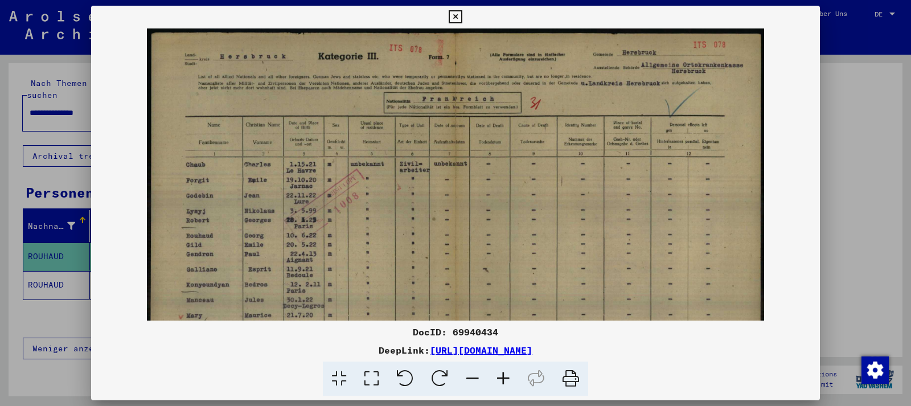
click at [503, 377] on icon at bounding box center [503, 378] width 31 height 35
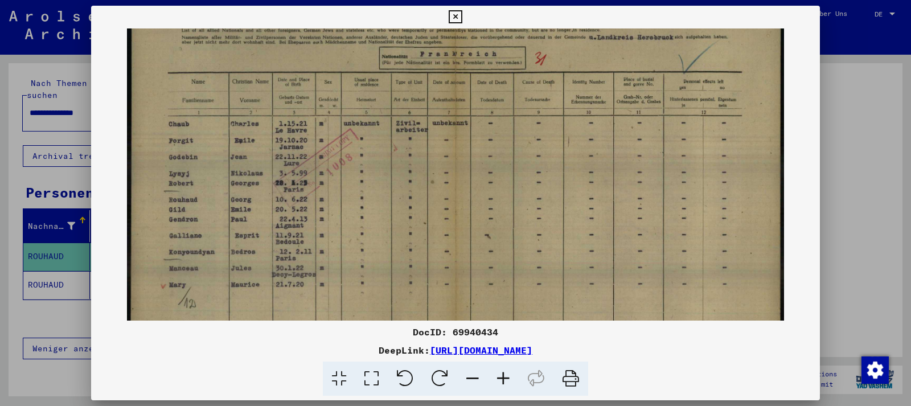
scroll to position [51, 0]
drag, startPoint x: 348, startPoint y: 246, endPoint x: 351, endPoint y: 195, distance: 50.7
click at [351, 195] on img at bounding box center [455, 209] width 657 height 463
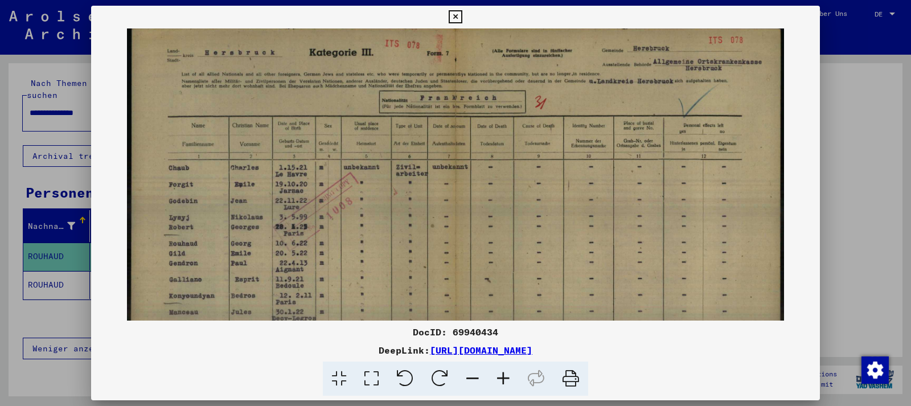
scroll to position [0, 0]
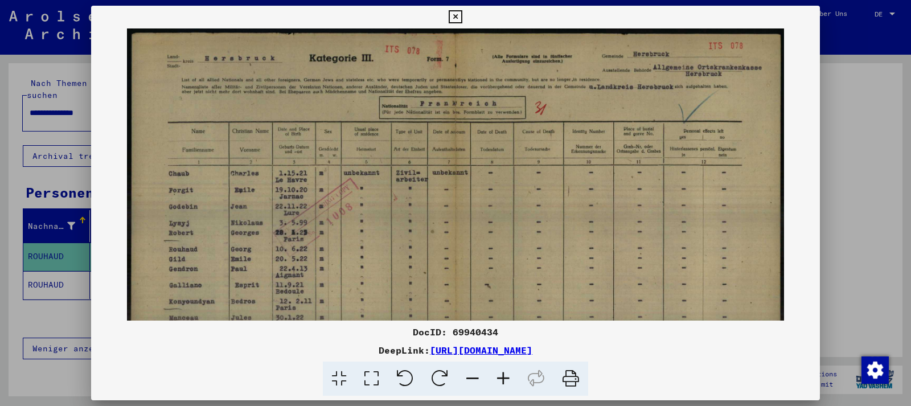
drag, startPoint x: 491, startPoint y: 219, endPoint x: 500, endPoint y: 283, distance: 65.5
click at [500, 283] on img at bounding box center [455, 259] width 657 height 463
drag, startPoint x: 503, startPoint y: 224, endPoint x: 504, endPoint y: 262, distance: 38.7
click at [504, 262] on img at bounding box center [455, 259] width 657 height 463
click at [462, 19] on icon at bounding box center [454, 17] width 13 height 14
